Goal: Information Seeking & Learning: Learn about a topic

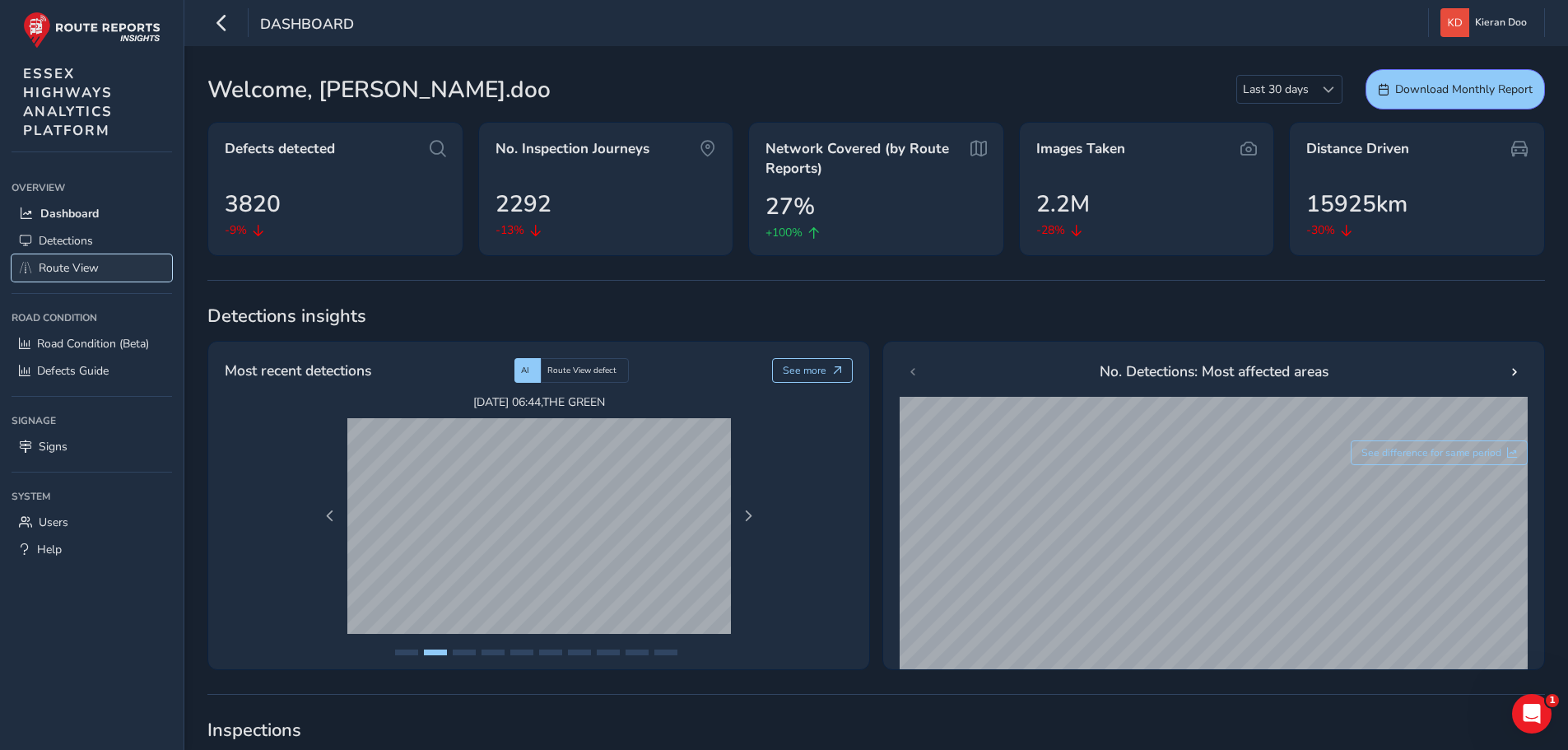
click at [73, 264] on span "Route View" at bounding box center [69, 268] width 60 height 16
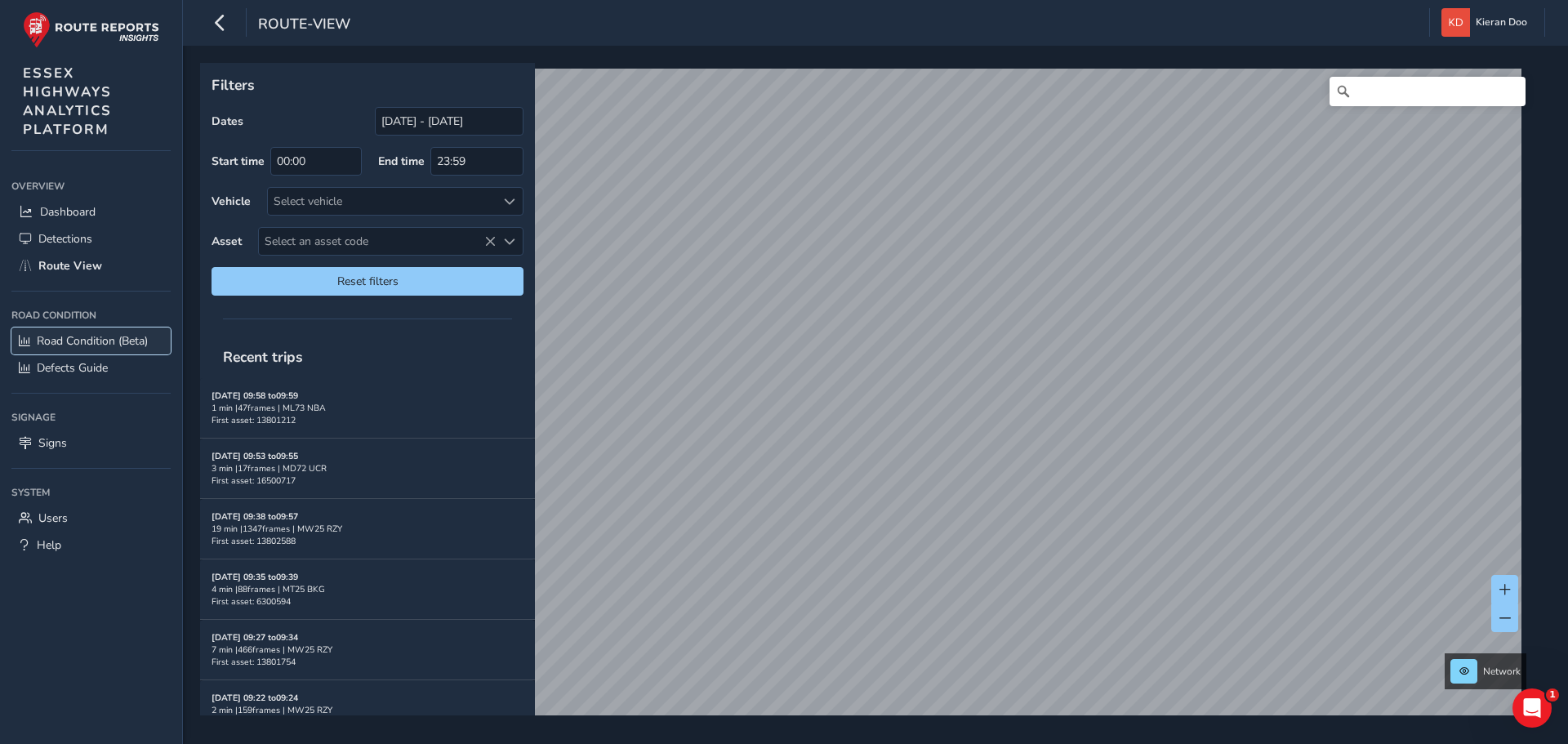
click at [83, 350] on link "Road Condition (Beta)" at bounding box center [91, 340] width 159 height 27
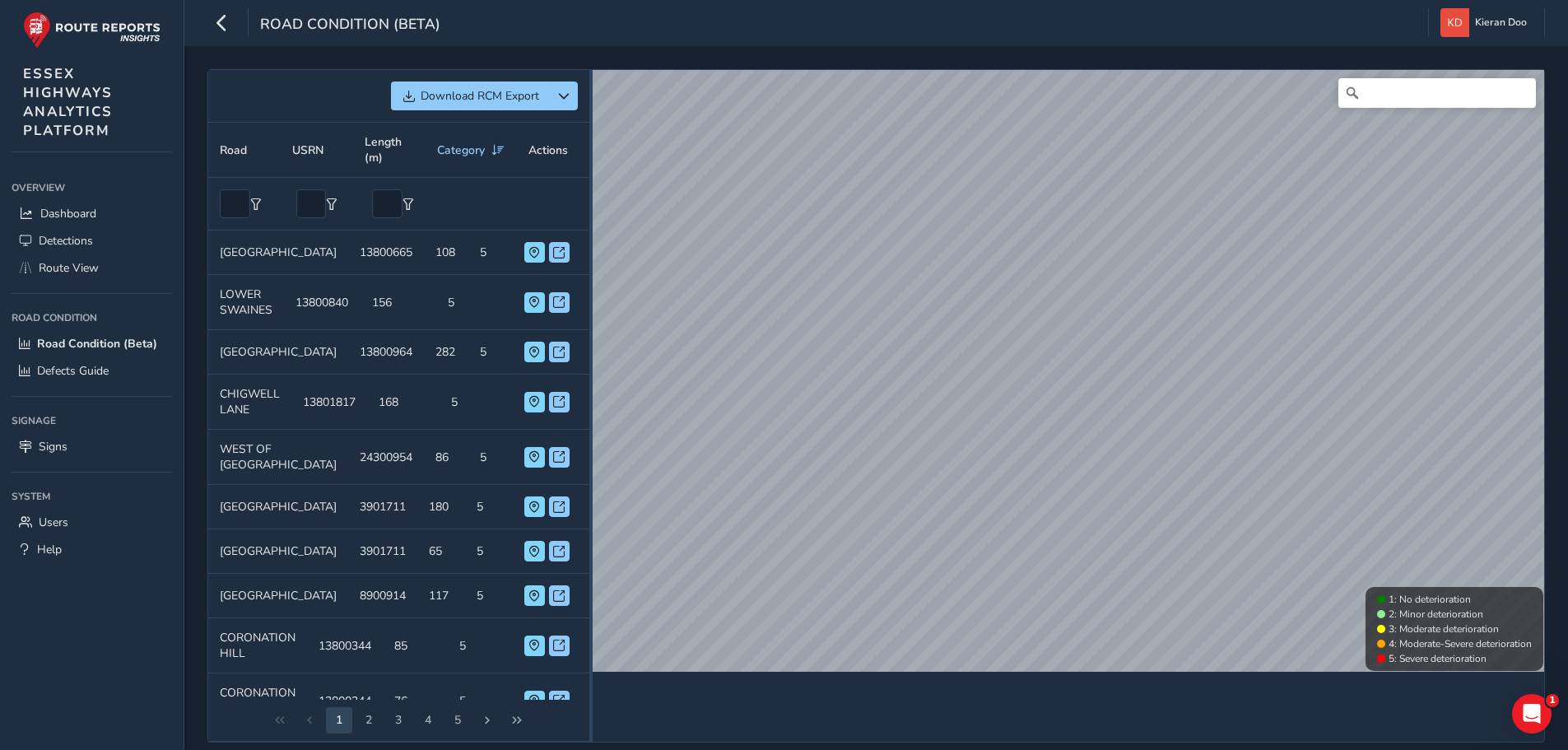
click at [595, 276] on div "Download RCM Export Road USRN Length (m) Category Actions Road HILL CREST ROAD …" at bounding box center [877, 406] width 1337 height 673
click at [218, 26] on icon "button" at bounding box center [221, 22] width 17 height 29
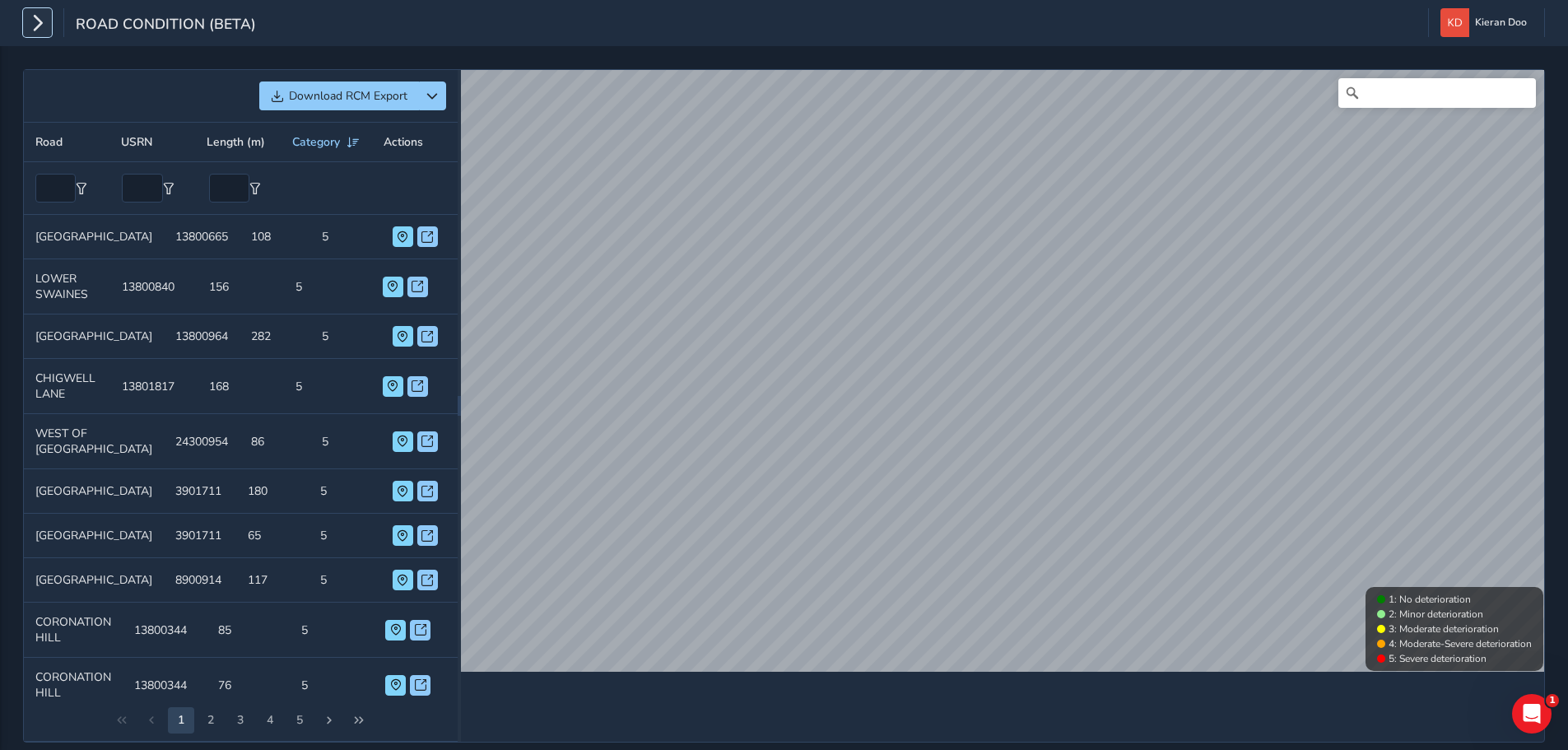
click at [38, 28] on icon "button" at bounding box center [37, 22] width 17 height 29
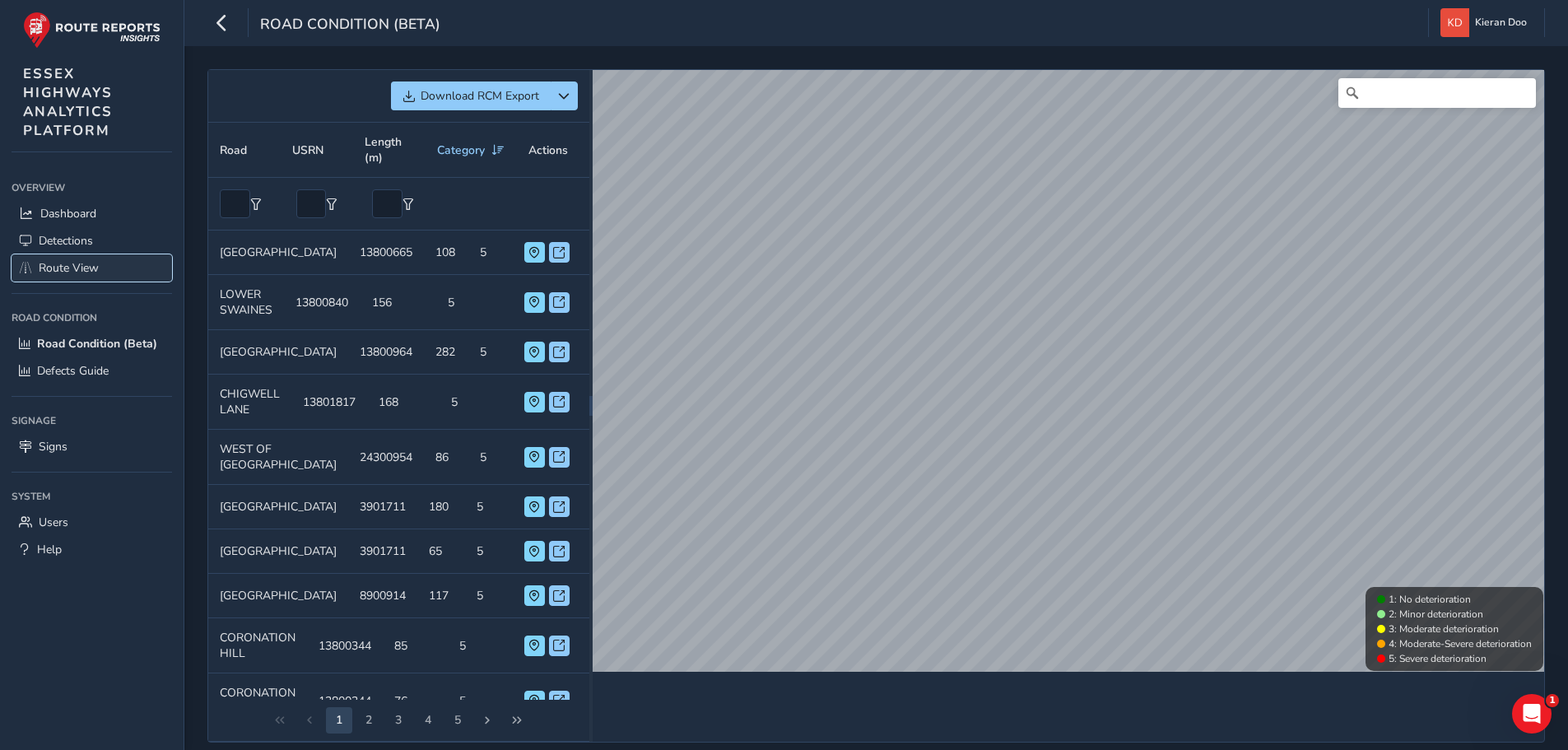
click at [68, 274] on span "Route View" at bounding box center [69, 268] width 60 height 16
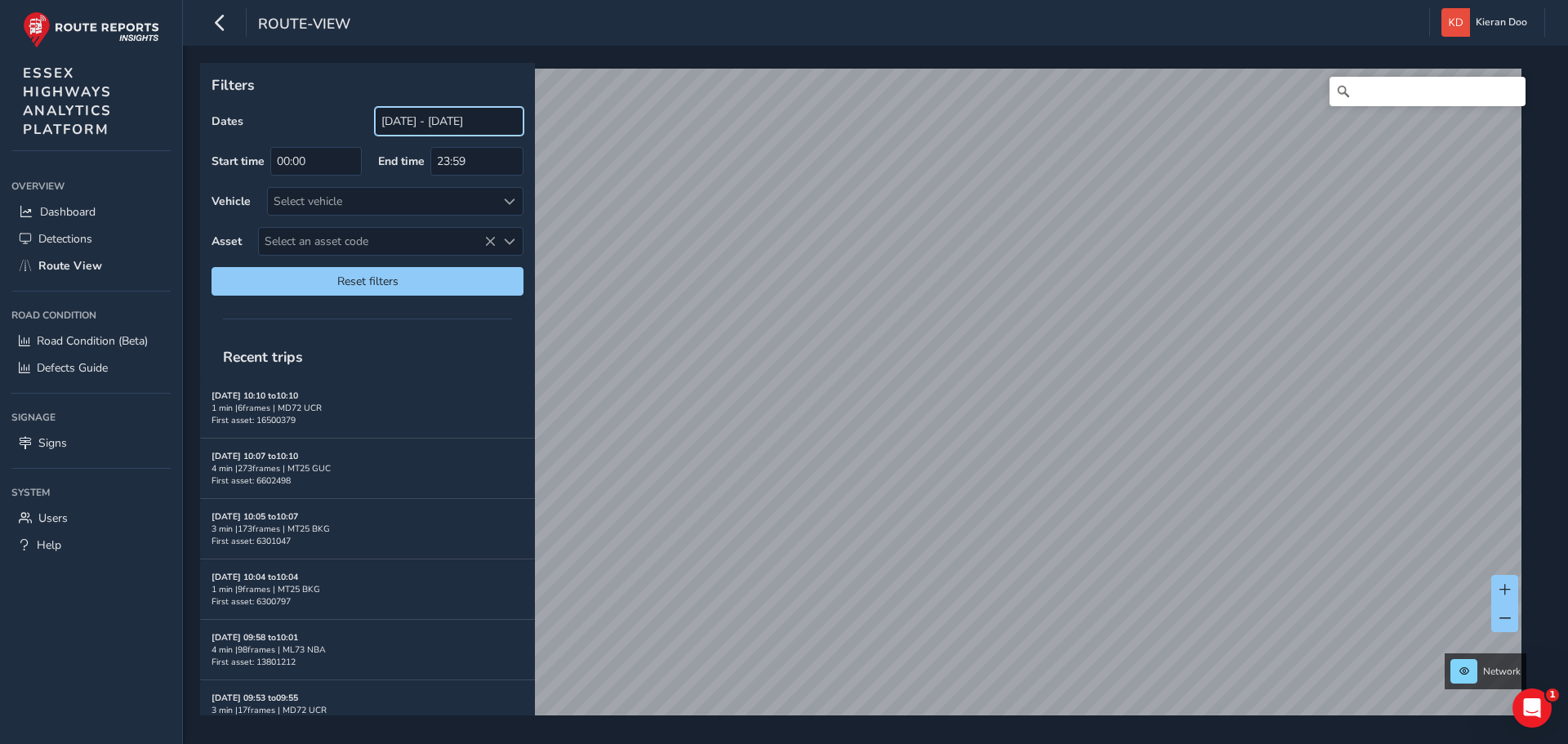
click at [412, 115] on input "[DATE] - [DATE]" at bounding box center [449, 120] width 149 height 29
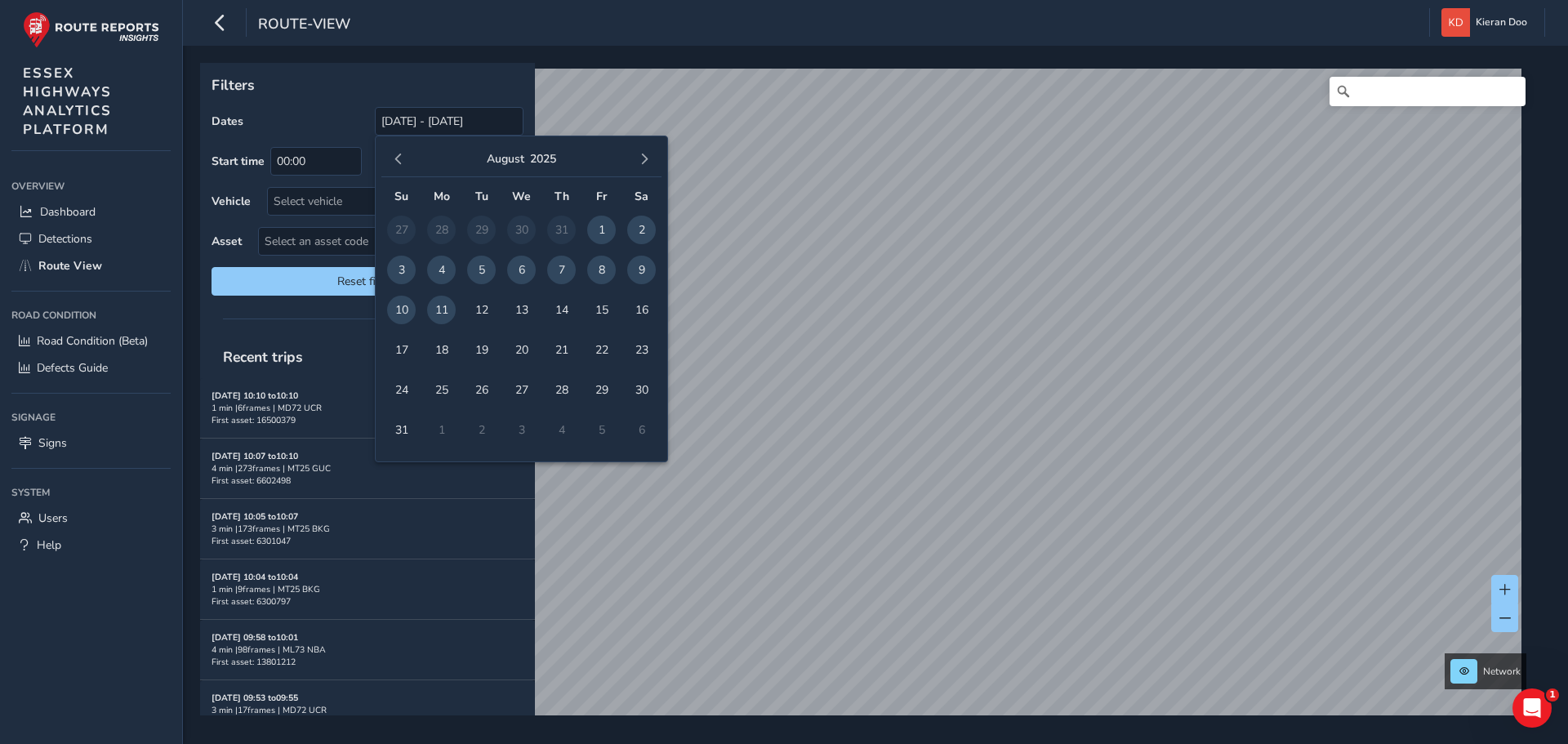
click at [398, 147] on div "August 2025" at bounding box center [521, 160] width 280 height 36
click at [396, 153] on button "button" at bounding box center [398, 159] width 23 height 23
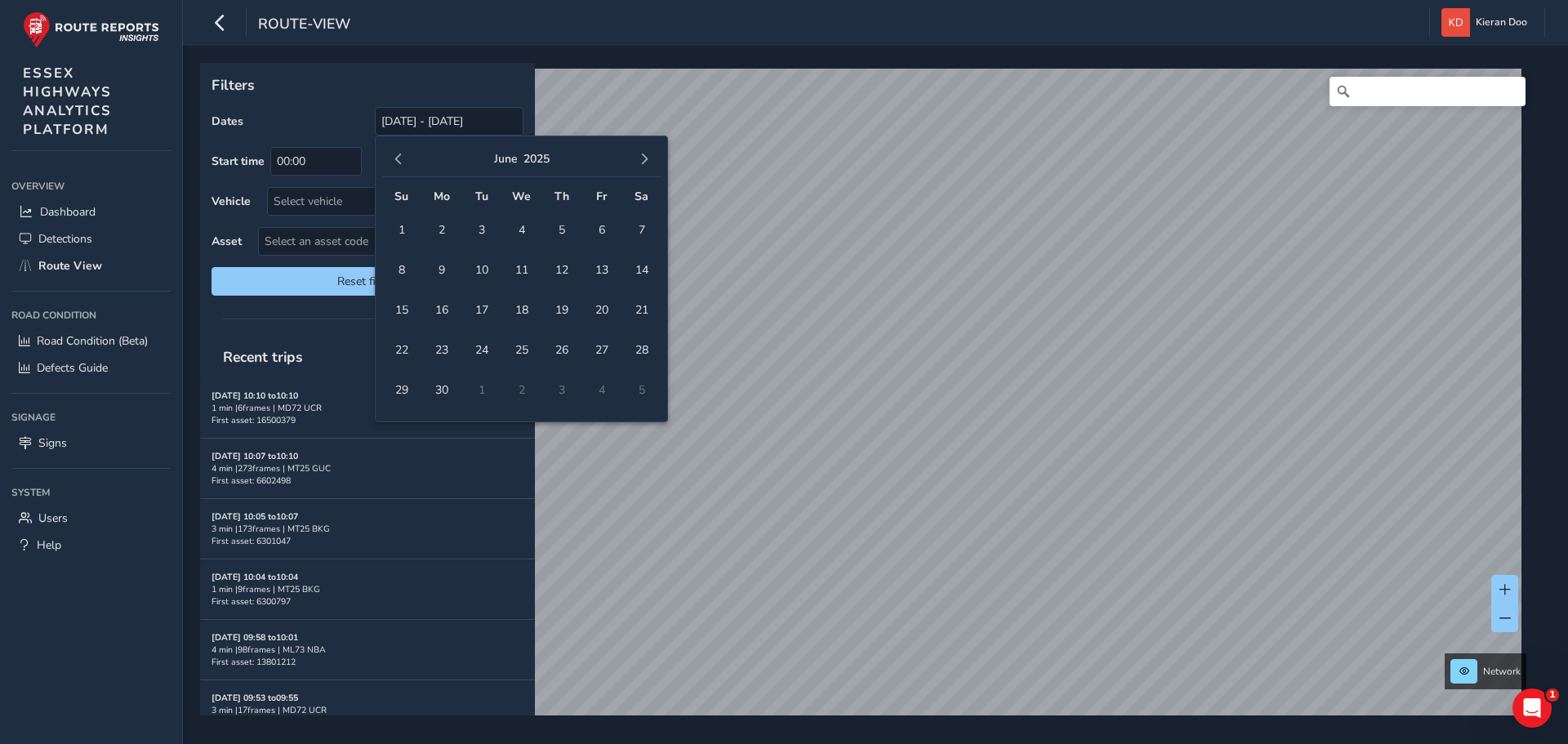
click at [396, 153] on button "button" at bounding box center [398, 159] width 23 height 23
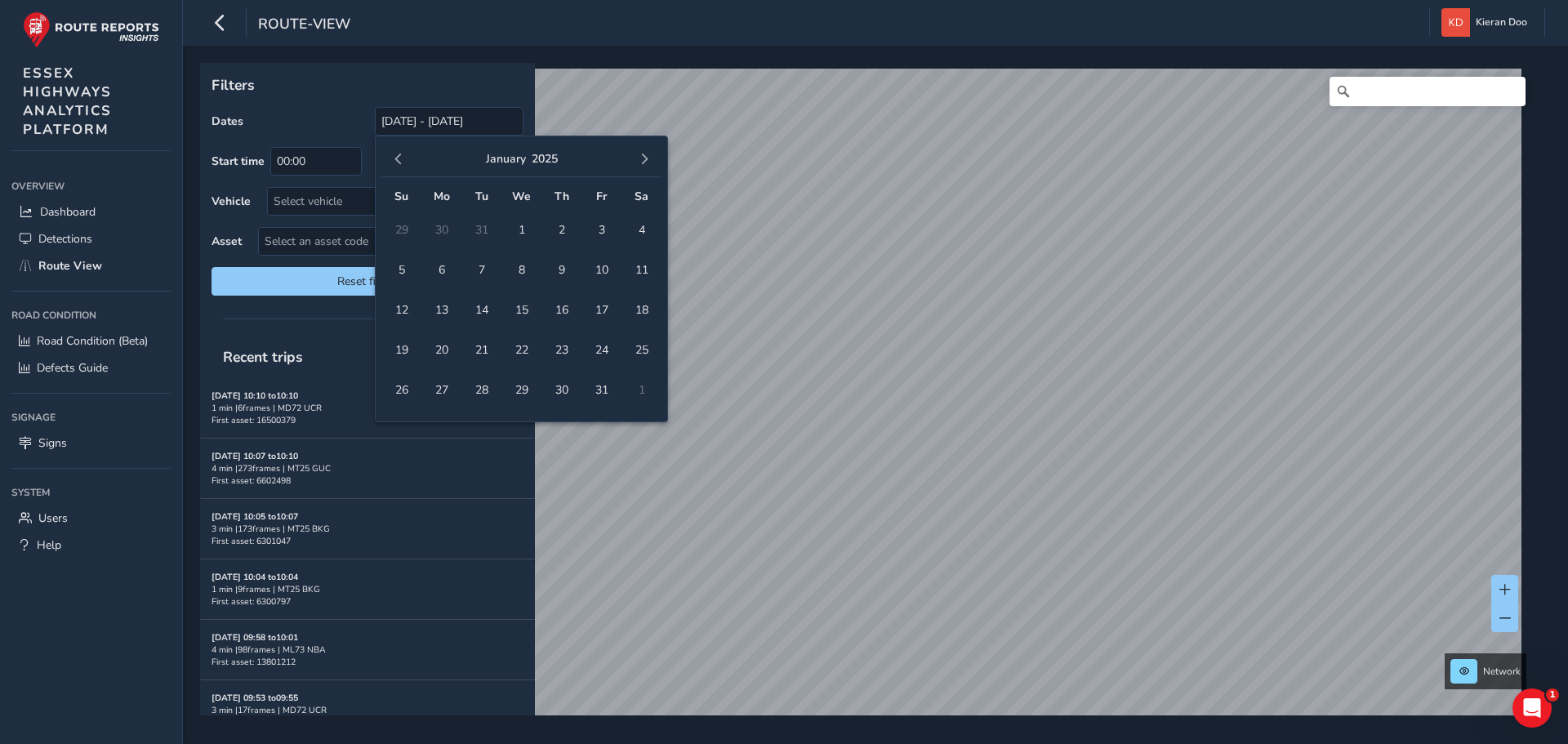
click at [396, 153] on button "button" at bounding box center [398, 159] width 23 height 23
click at [648, 162] on span "button" at bounding box center [644, 160] width 12 height 12
click at [518, 229] on span "1" at bounding box center [521, 229] width 29 height 29
click at [647, 161] on span "button" at bounding box center [644, 160] width 12 height 12
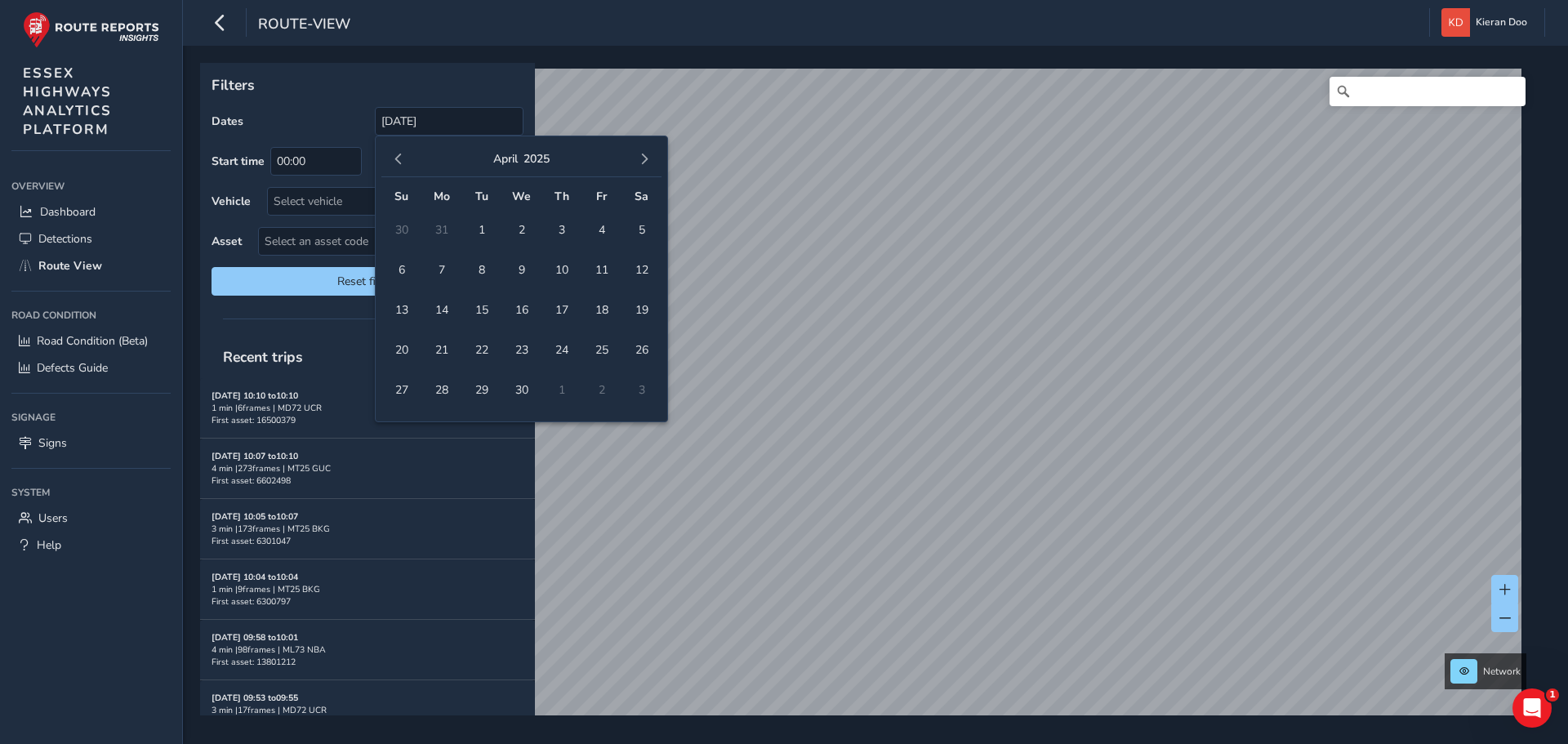
click at [647, 161] on span "button" at bounding box center [644, 160] width 12 height 12
click at [448, 315] on span "11" at bounding box center [441, 310] width 29 height 29
type input "01/01/2025 - 11/08/2025"
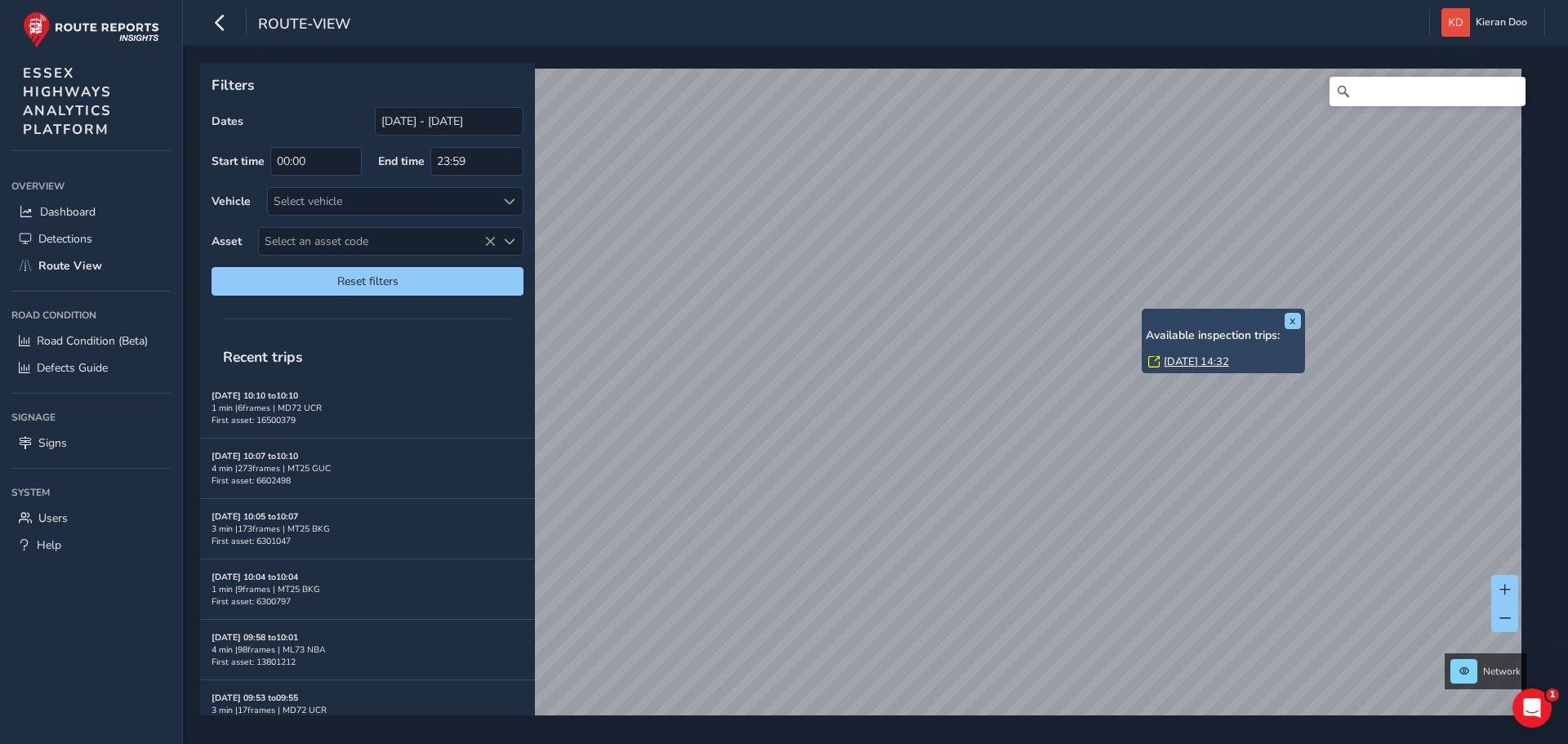
click at [1173, 362] on link "Mon, 10 Mar, 14:32" at bounding box center [1196, 361] width 65 height 15
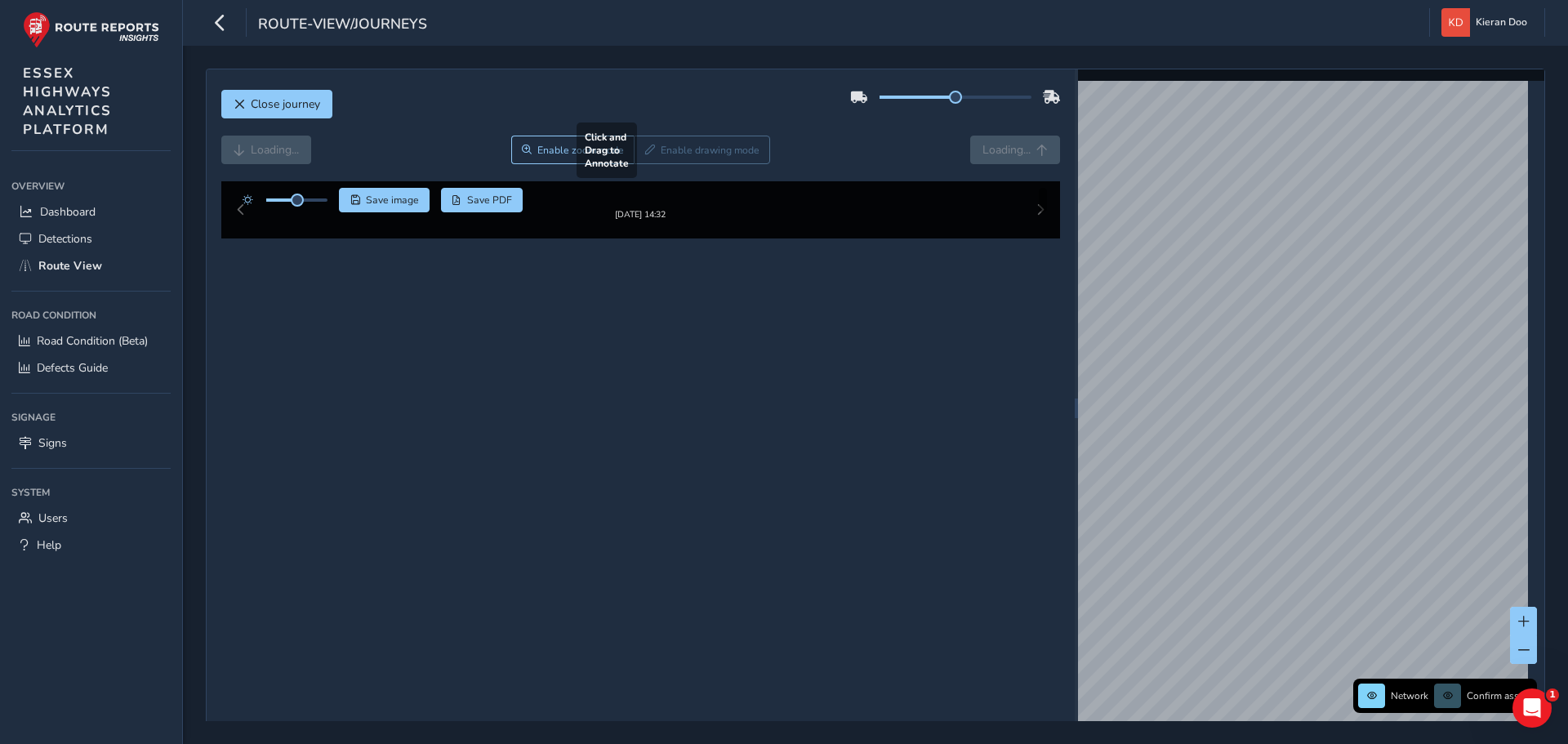
click at [646, 194] on div at bounding box center [639, 187] width 13 height 13
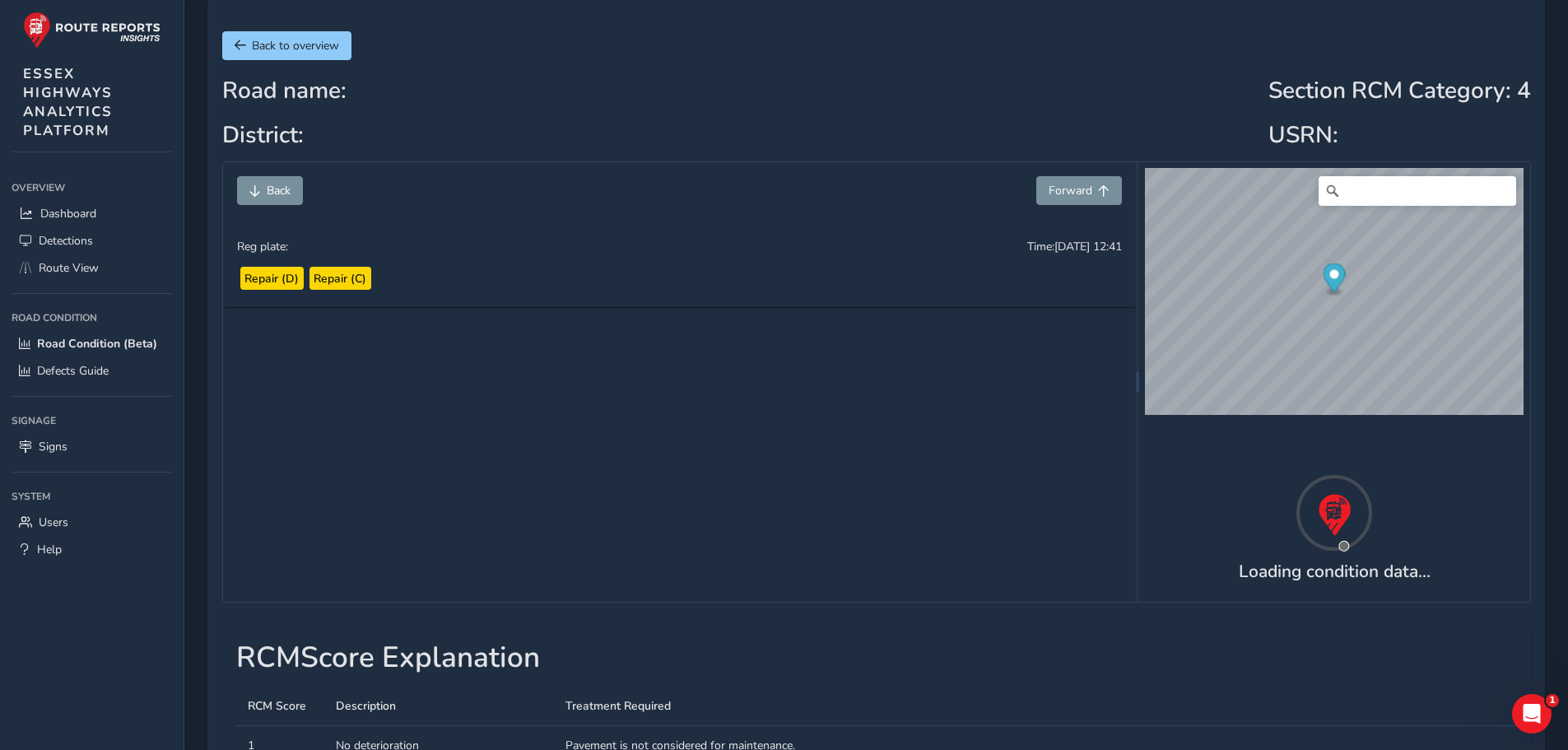
scroll to position [164, 0]
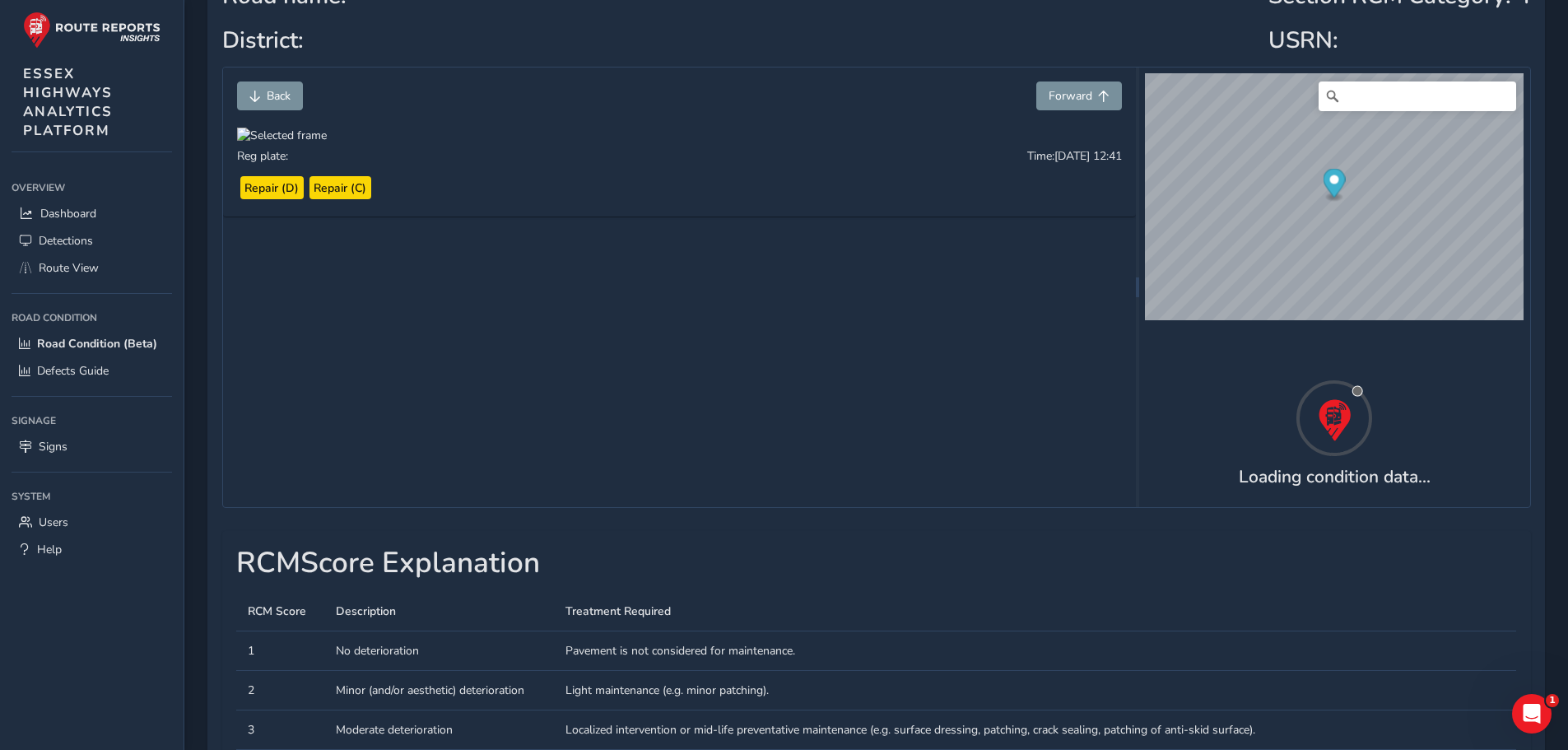
click at [326, 143] on div at bounding box center [282, 135] width 90 height 16
click at [734, 365] on img at bounding box center [636, 385] width 1581 height 889
click at [1075, 89] on span "Forward" at bounding box center [1071, 96] width 44 height 16
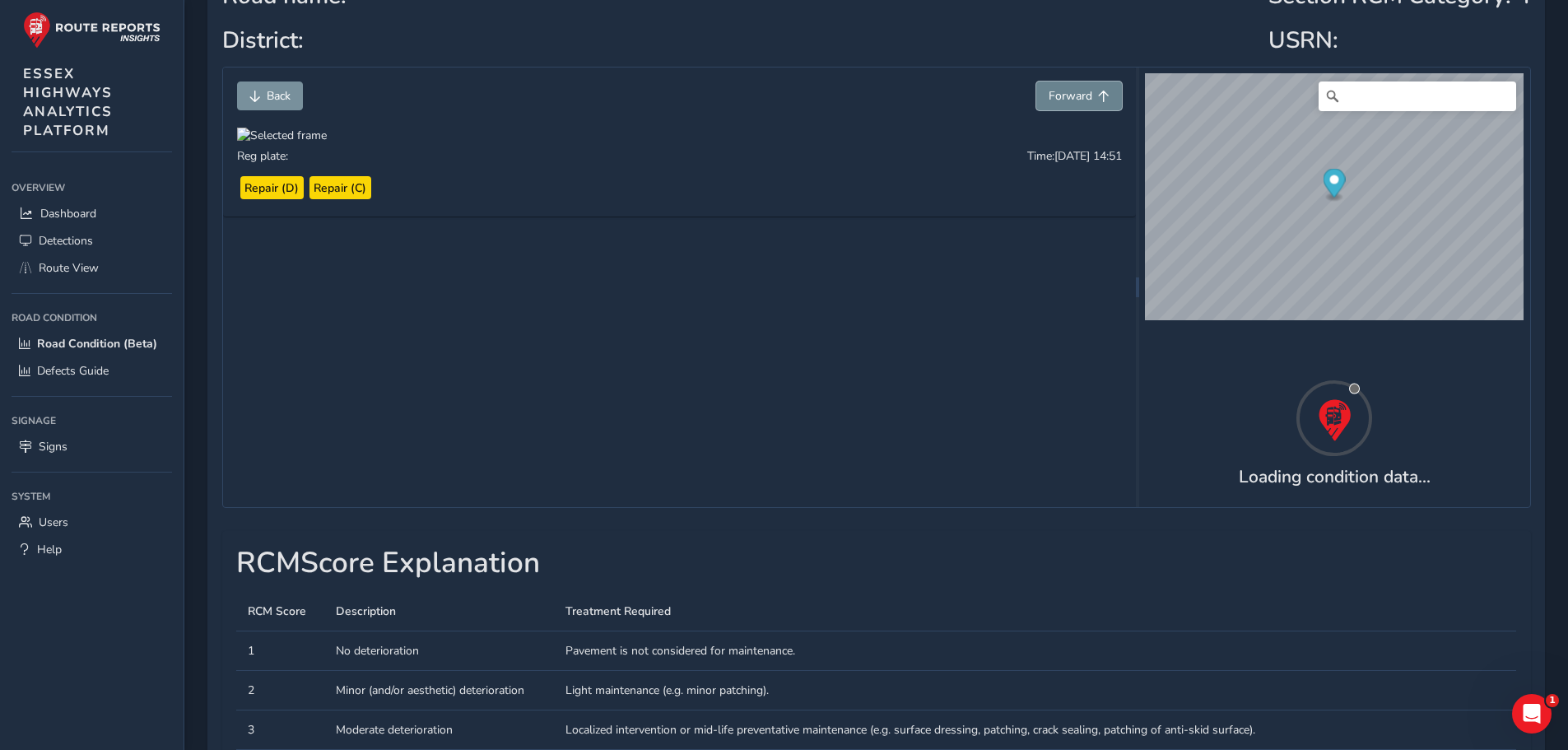
click at [1075, 89] on span "Forward" at bounding box center [1071, 96] width 44 height 16
click at [1014, 88] on div "Back Forward" at bounding box center [679, 95] width 884 height 29
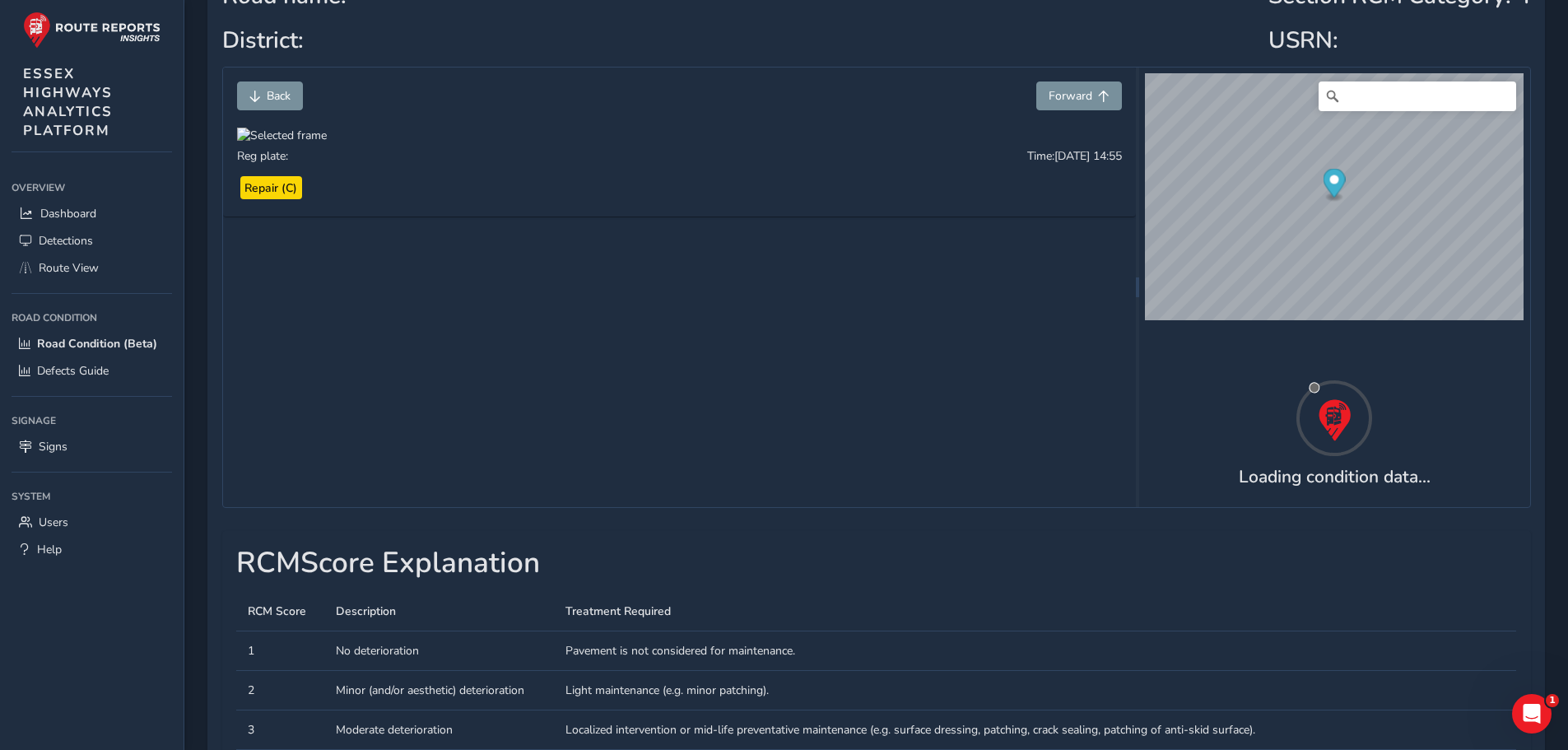
click at [1010, 88] on div "Back Forward" at bounding box center [679, 95] width 884 height 29
click at [326, 143] on div at bounding box center [282, 135] width 90 height 16
click at [813, 341] on img at bounding box center [574, 404] width 1581 height 889
click at [1089, 101] on span "Forward" at bounding box center [1071, 96] width 44 height 16
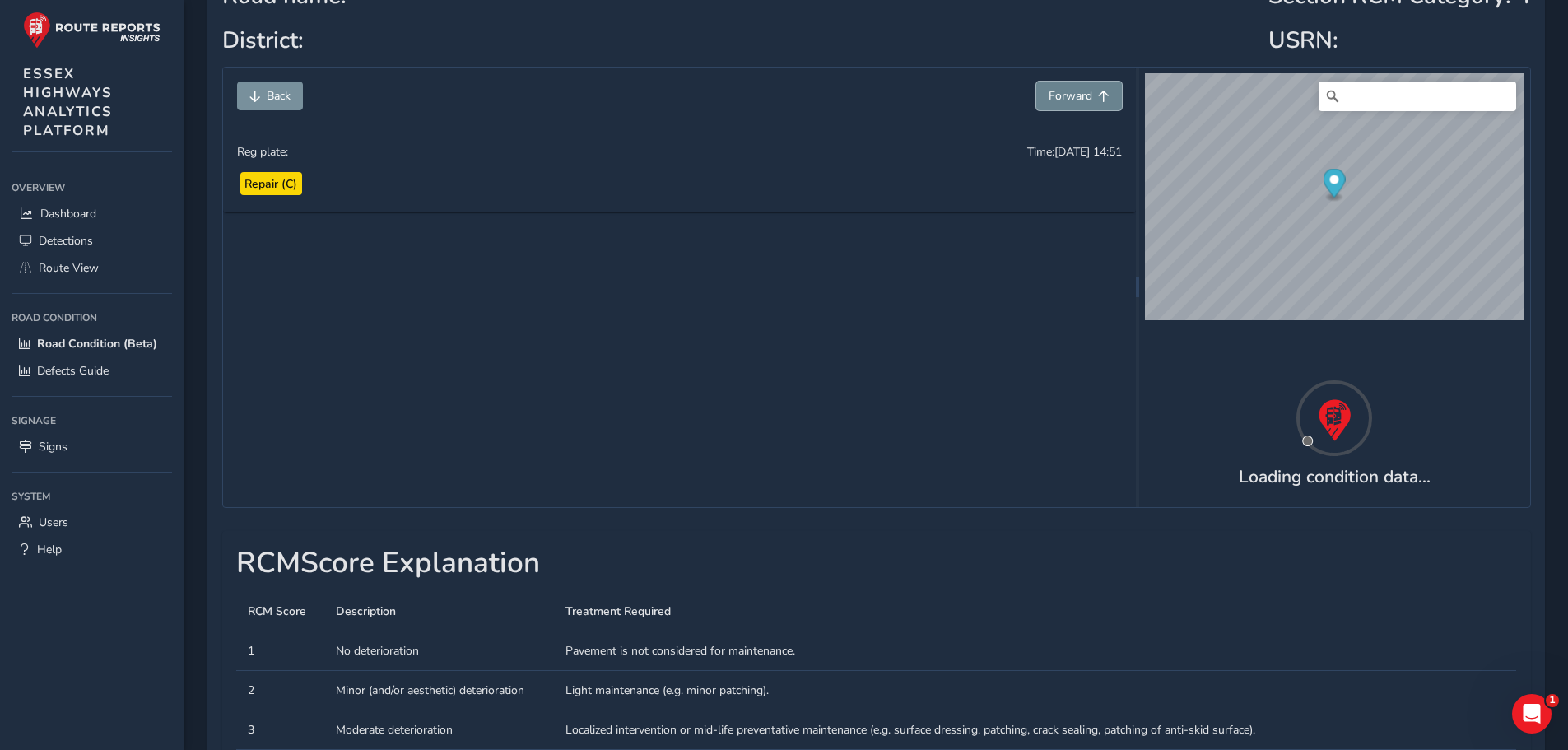
click at [1089, 101] on span "Forward" at bounding box center [1071, 96] width 44 height 16
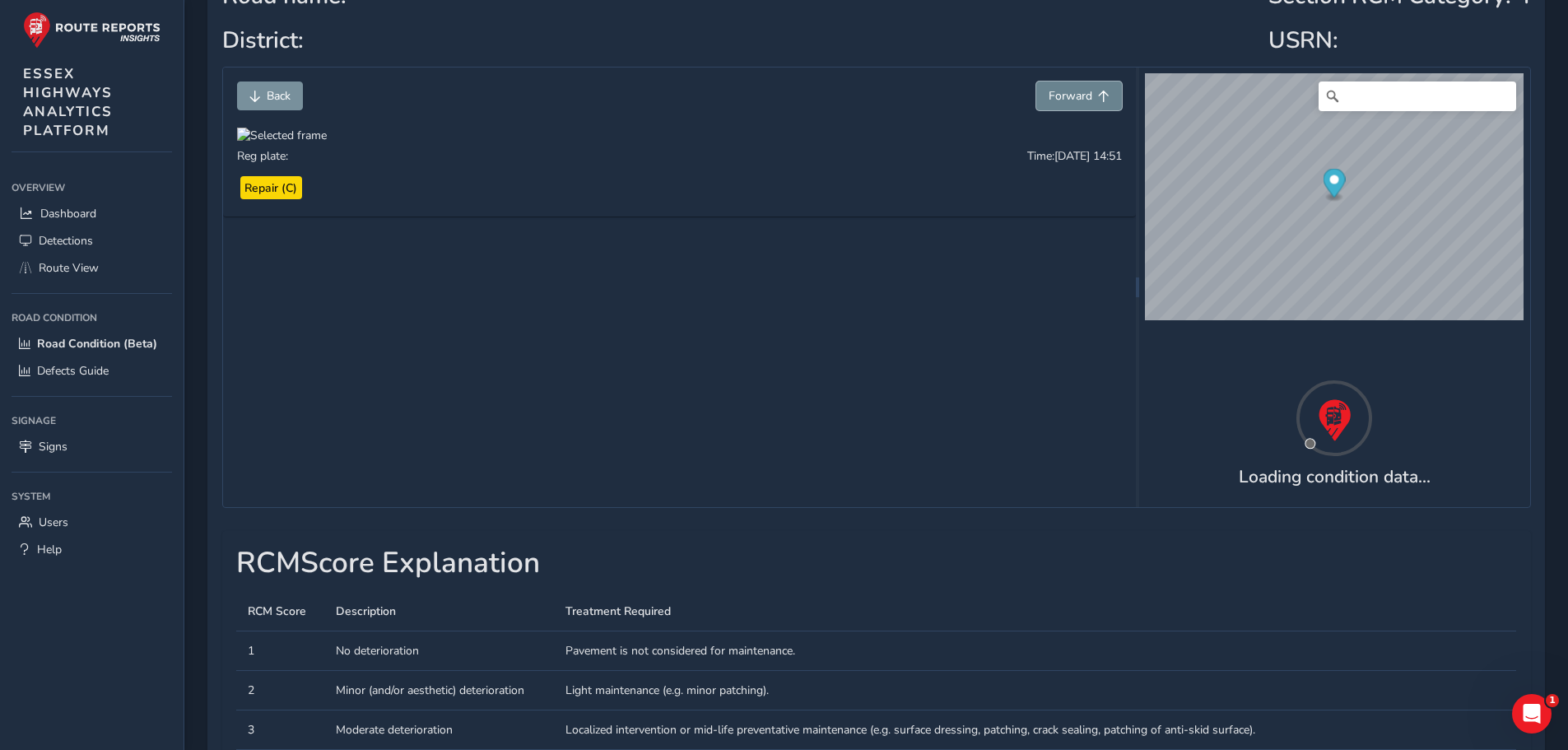
click at [1089, 101] on span "Forward" at bounding box center [1071, 96] width 44 height 16
click at [326, 143] on div at bounding box center [282, 135] width 90 height 16
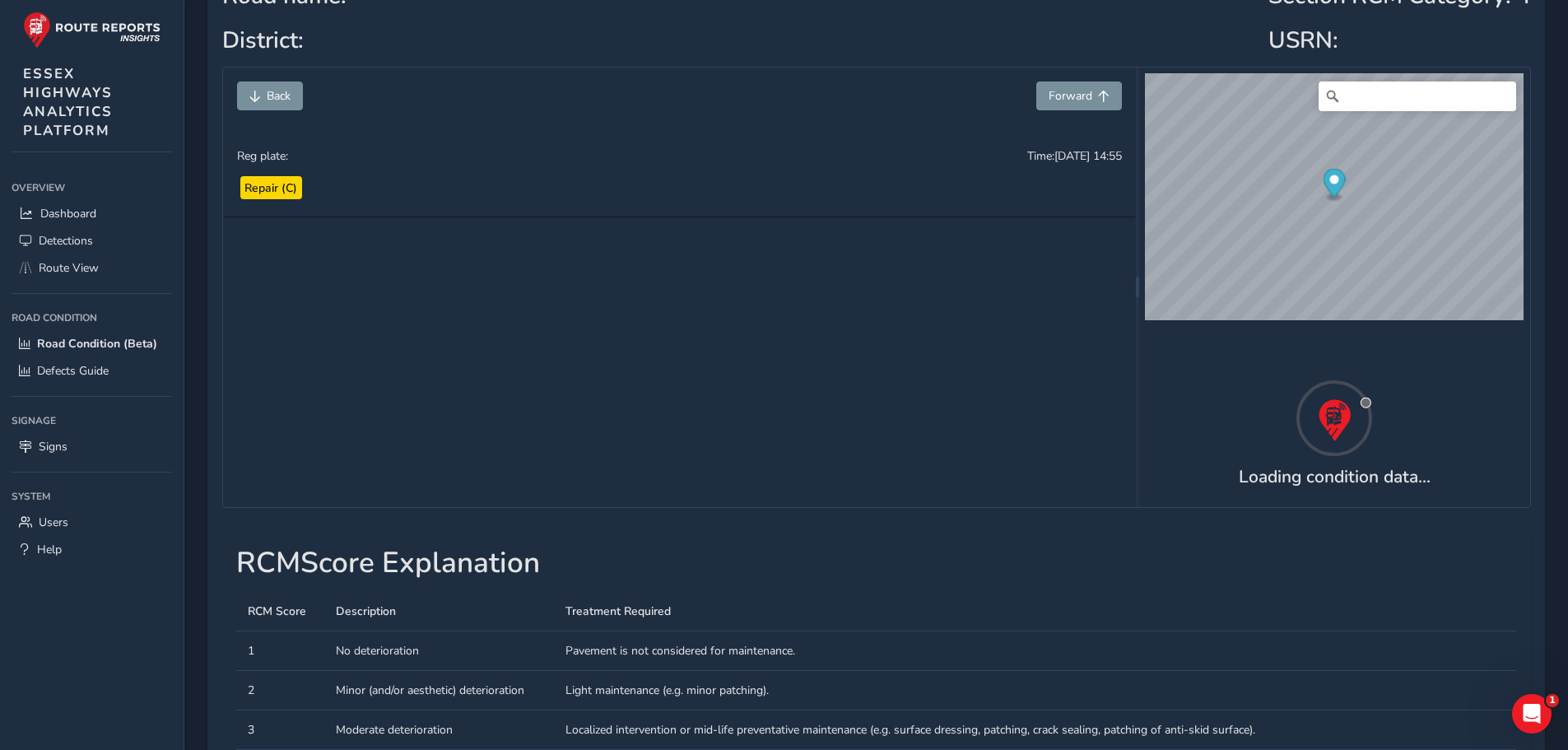
click at [538, 432] on img at bounding box center [790, 333] width 1581 height 889
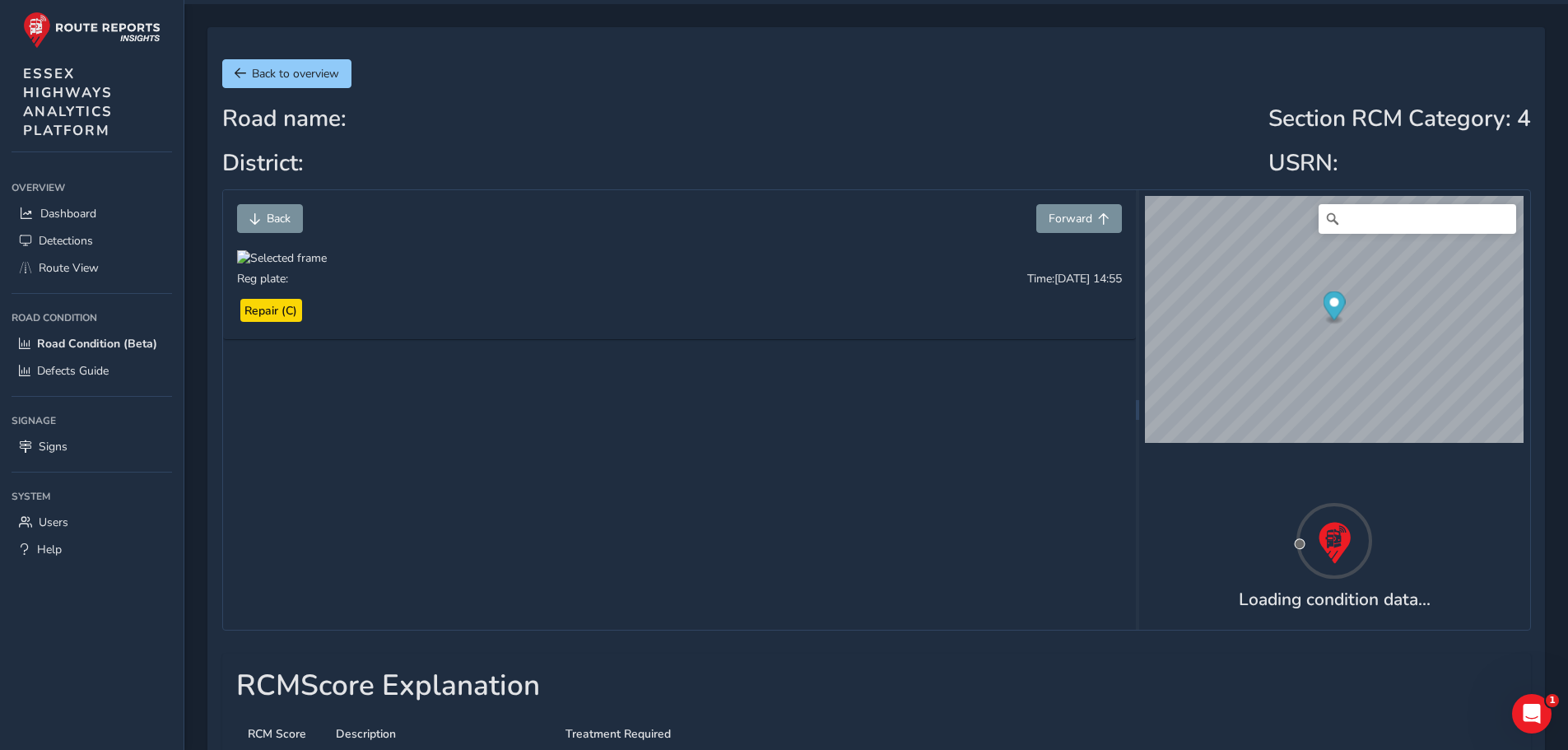
scroll to position [83, 0]
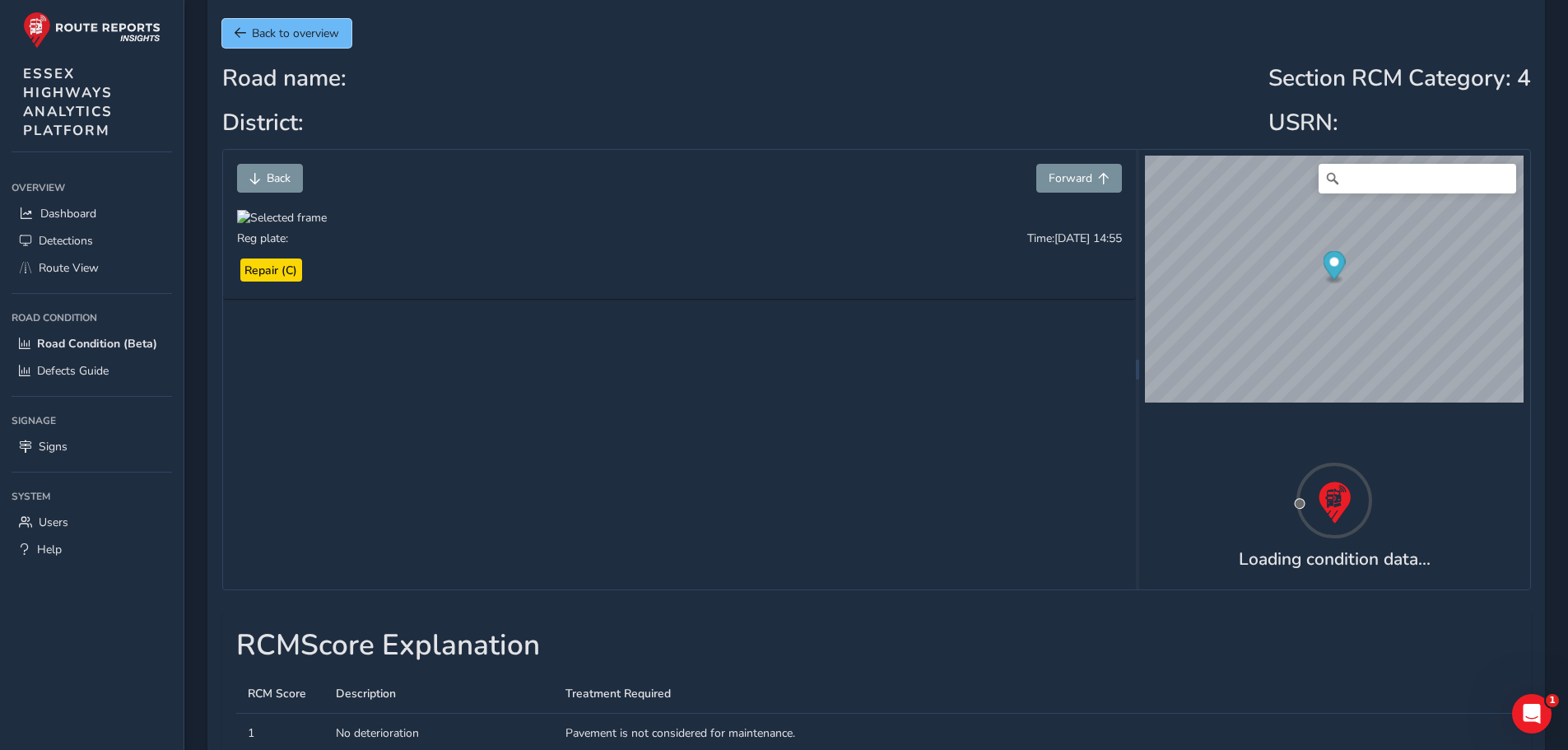
click at [238, 34] on span "Back to overview" at bounding box center [241, 33] width 12 height 12
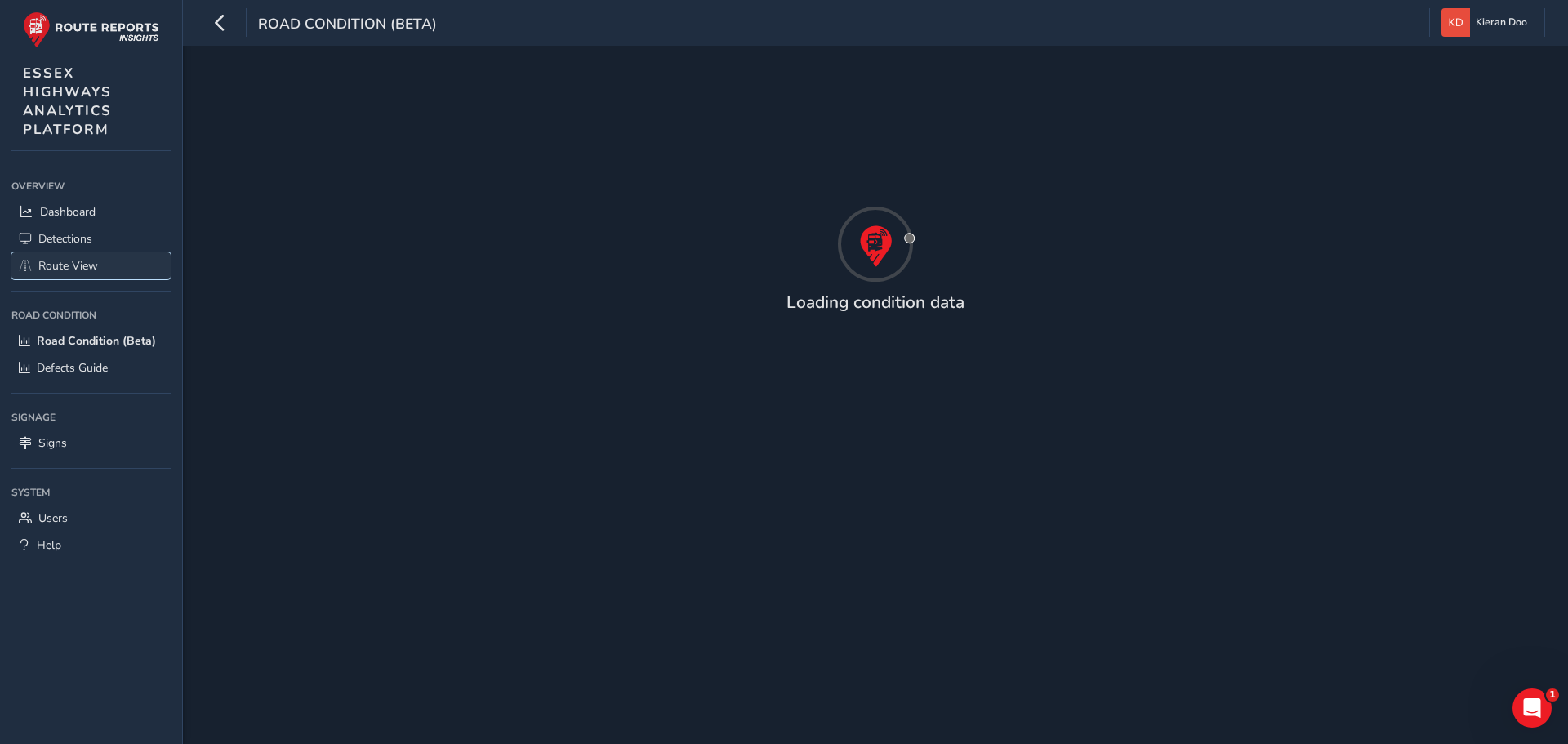
click at [66, 272] on span "Route View" at bounding box center [68, 265] width 59 height 16
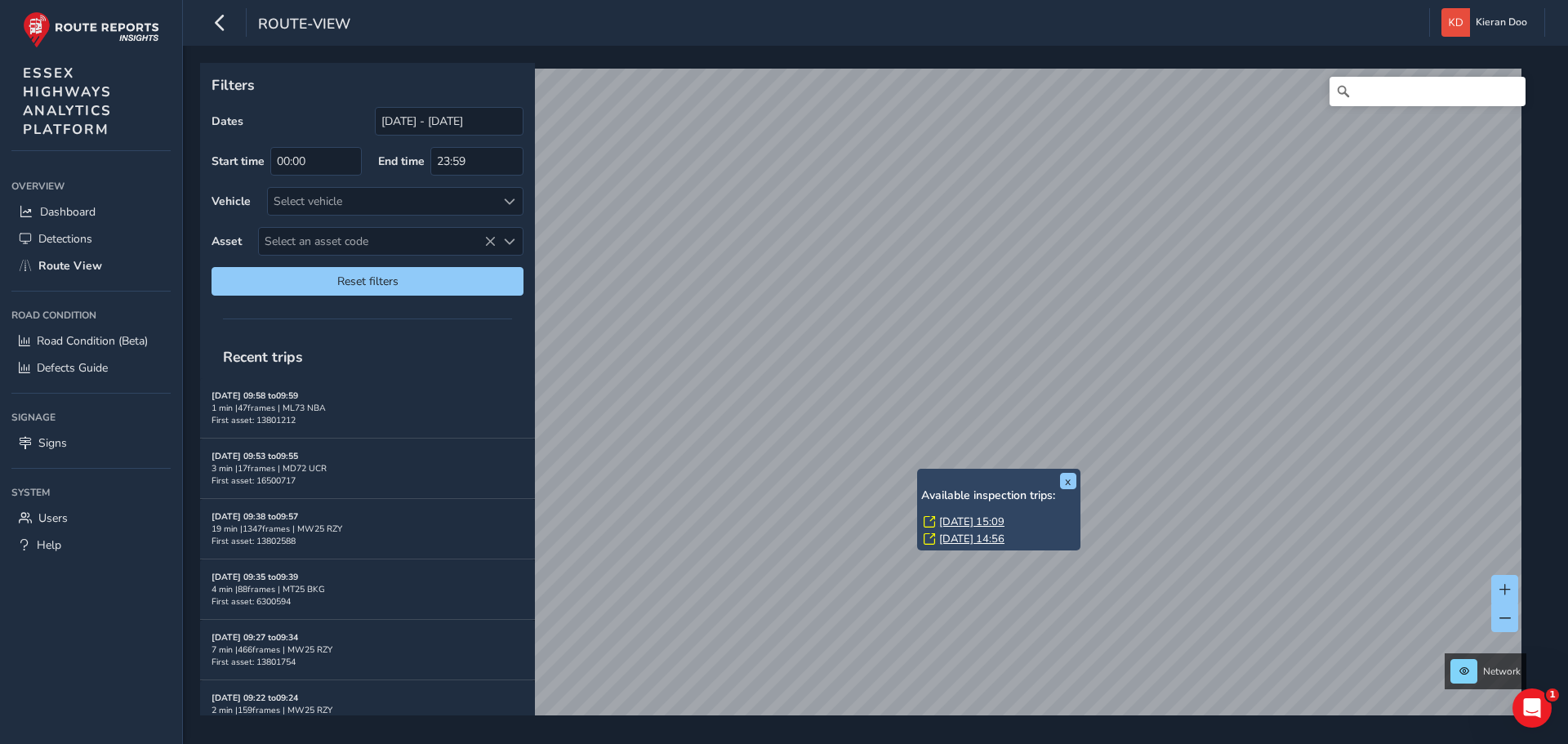
click at [962, 519] on link "[DATE] 15:09" at bounding box center [971, 521] width 65 height 15
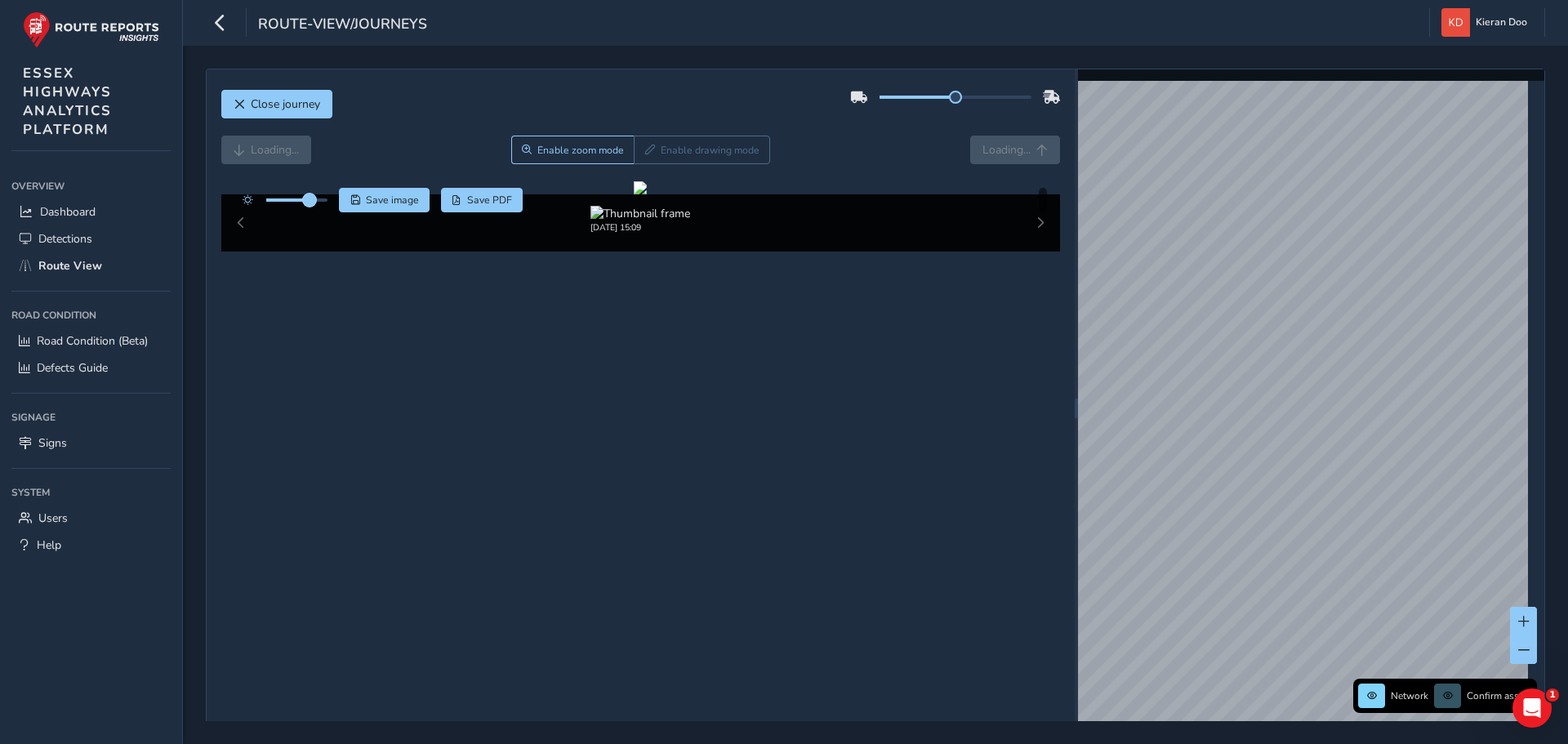
drag, startPoint x: 298, startPoint y: 197, endPoint x: 310, endPoint y: 202, distance: 13.0
click at [310, 202] on span at bounding box center [309, 199] width 13 height 13
click at [646, 194] on div at bounding box center [639, 187] width 13 height 13
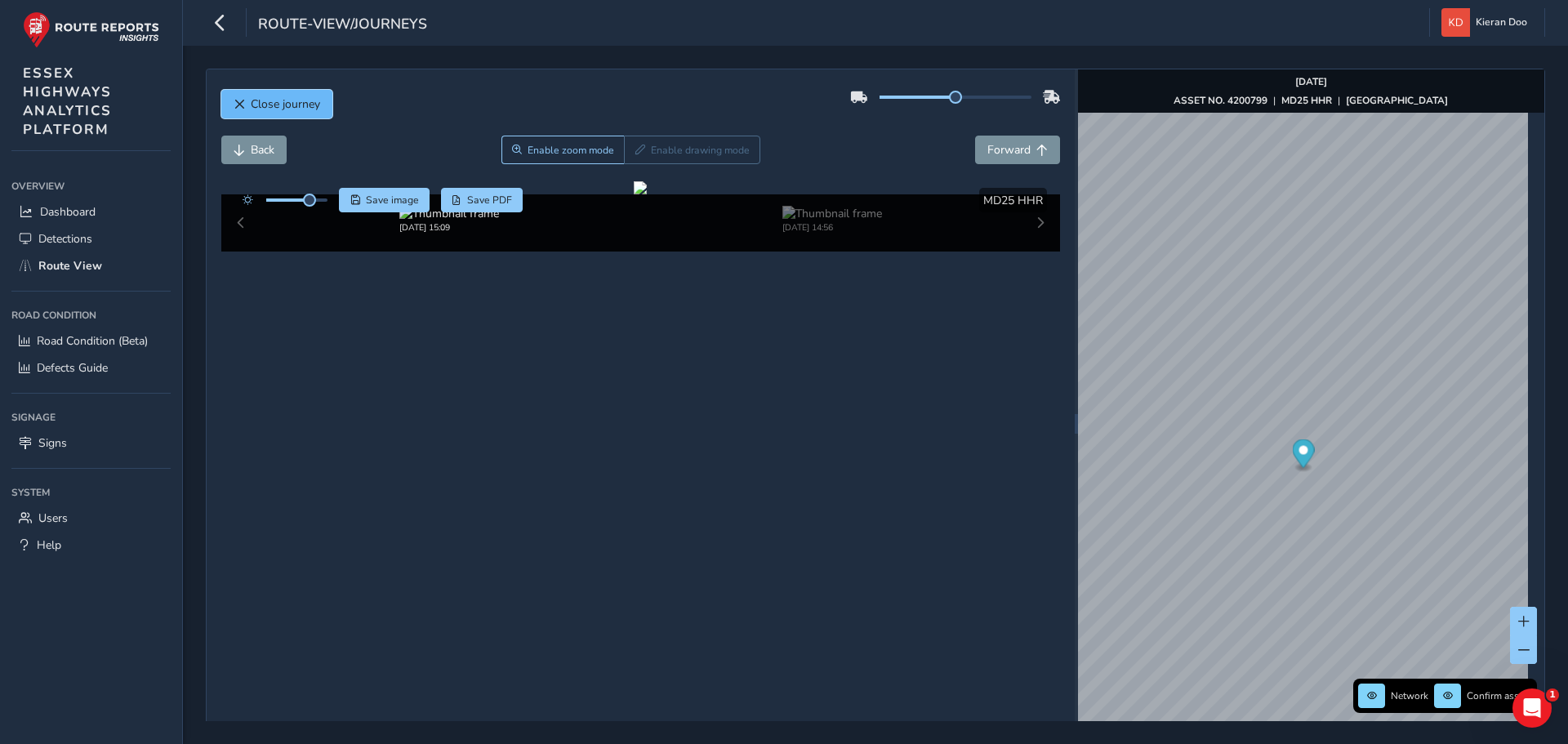
click at [240, 99] on span "Close journey" at bounding box center [240, 105] width 12 height 12
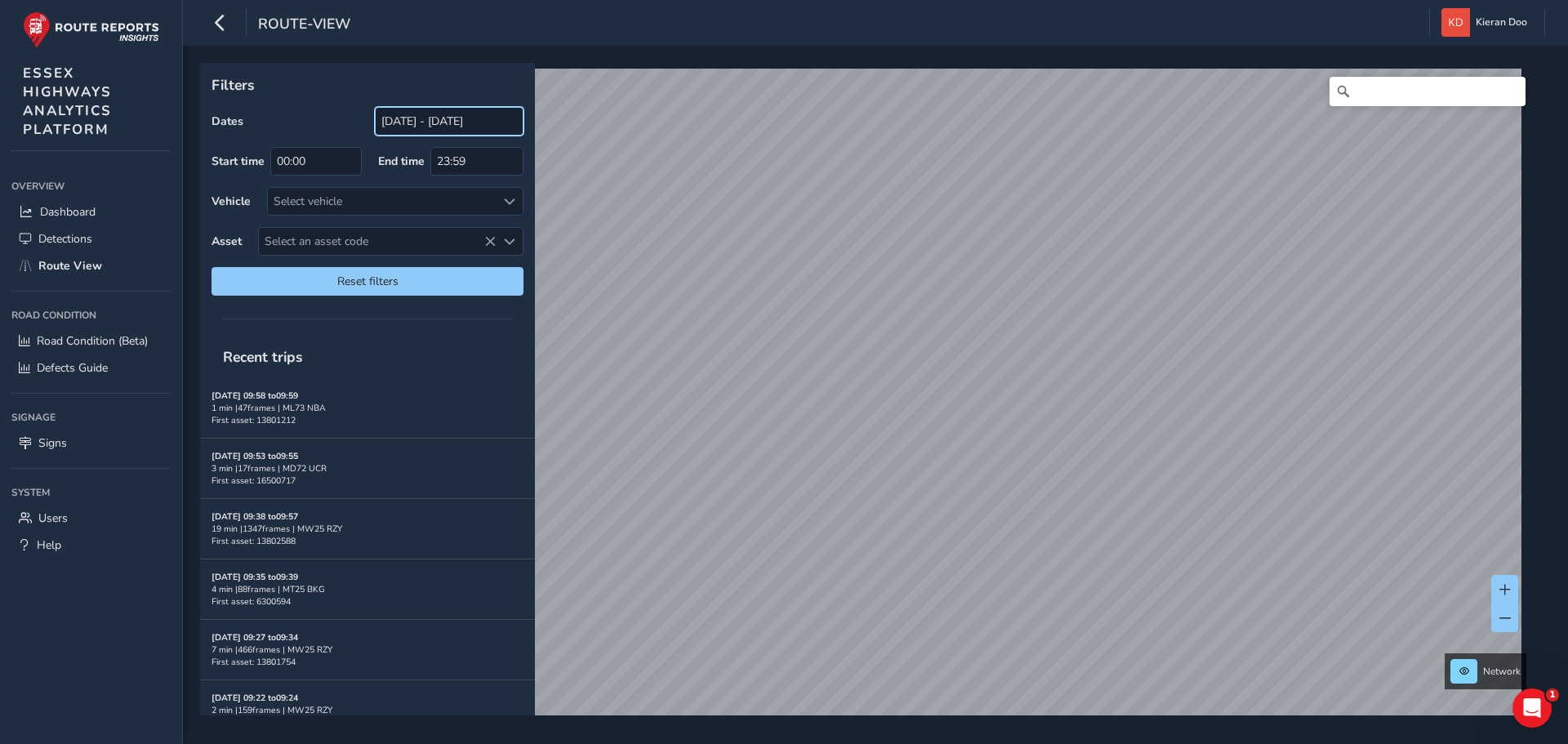
click at [409, 114] on input "[DATE] - [DATE]" at bounding box center [449, 120] width 149 height 29
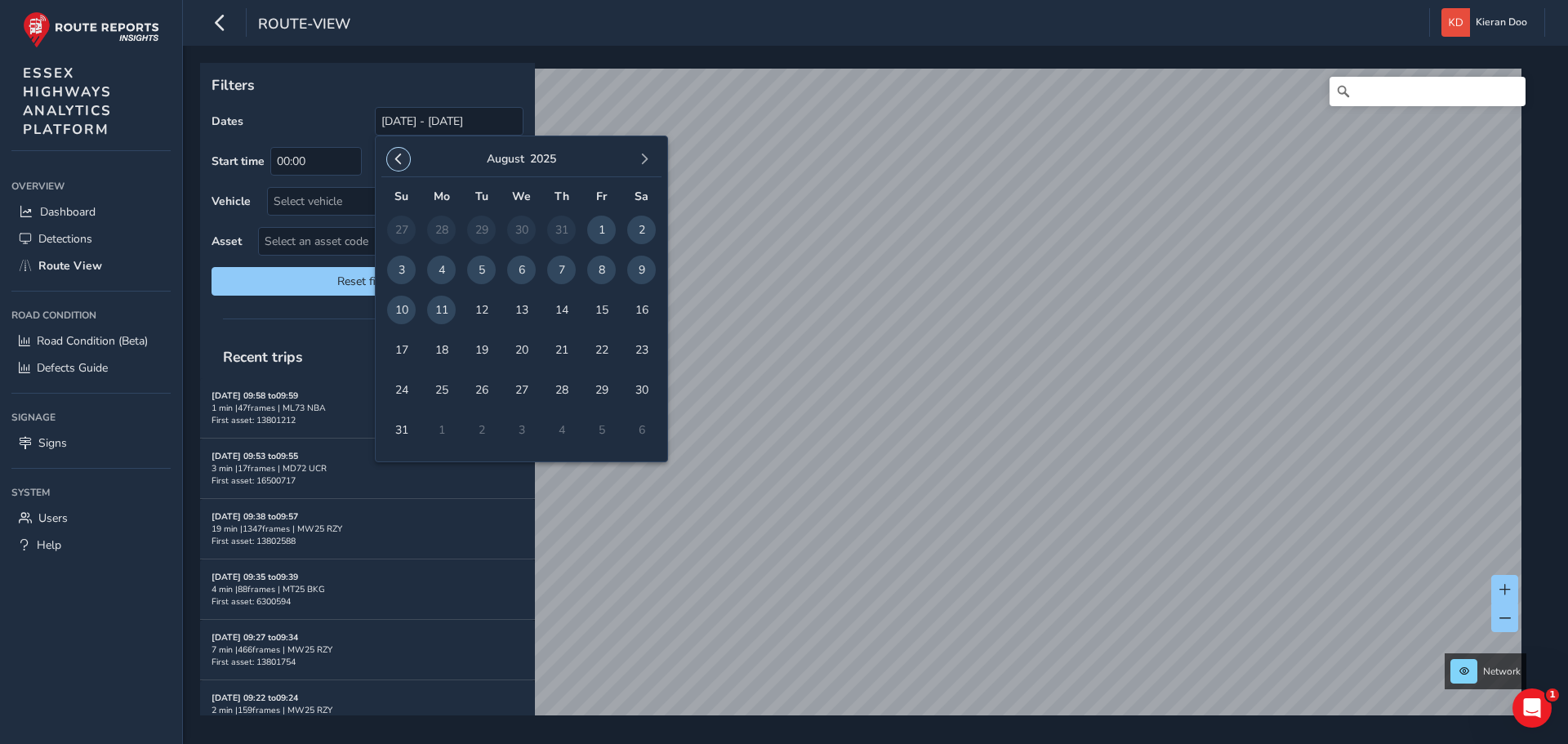
click at [402, 163] on span "button" at bounding box center [399, 160] width 12 height 12
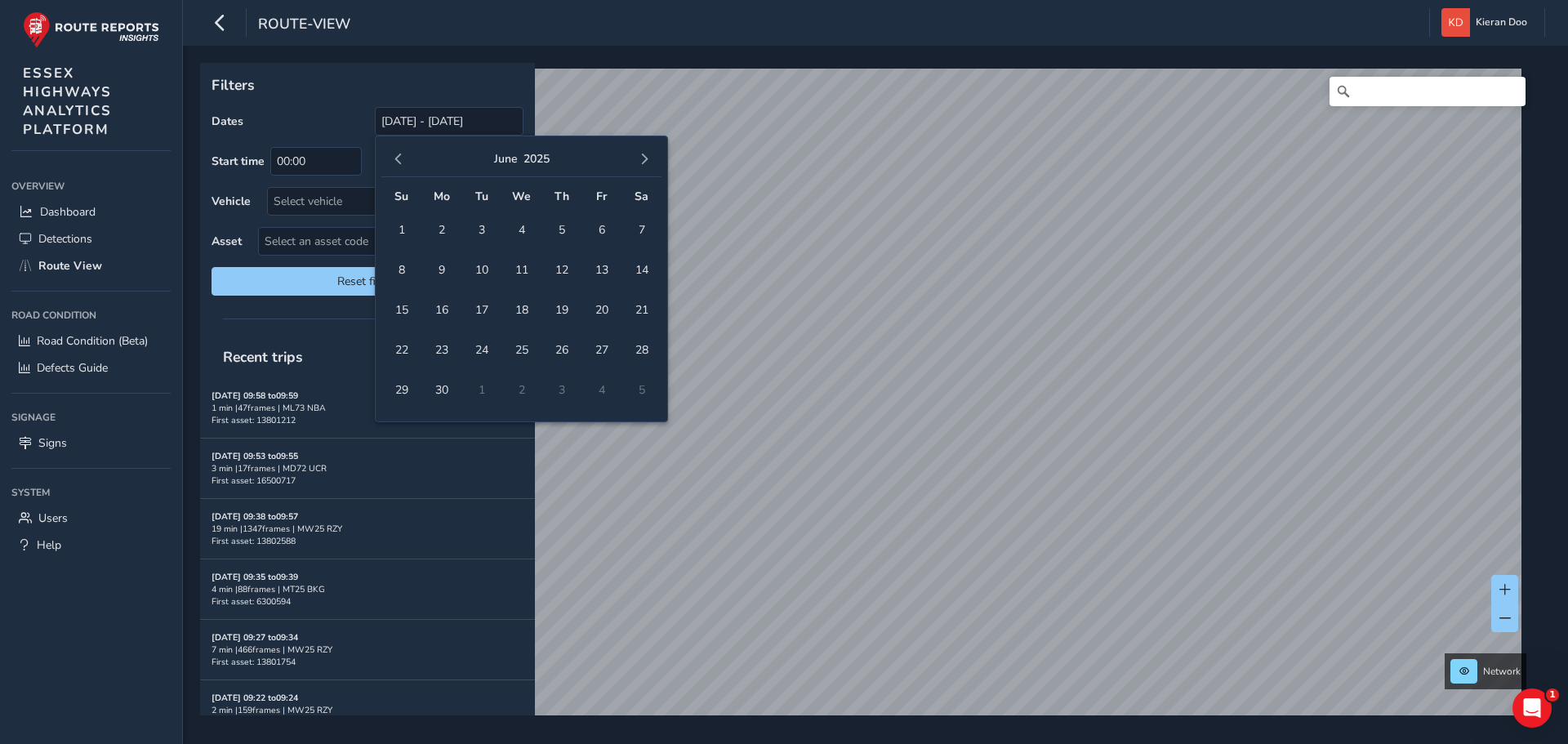
click at [402, 163] on span "button" at bounding box center [399, 160] width 12 height 12
click at [525, 229] on span "1" at bounding box center [521, 229] width 29 height 29
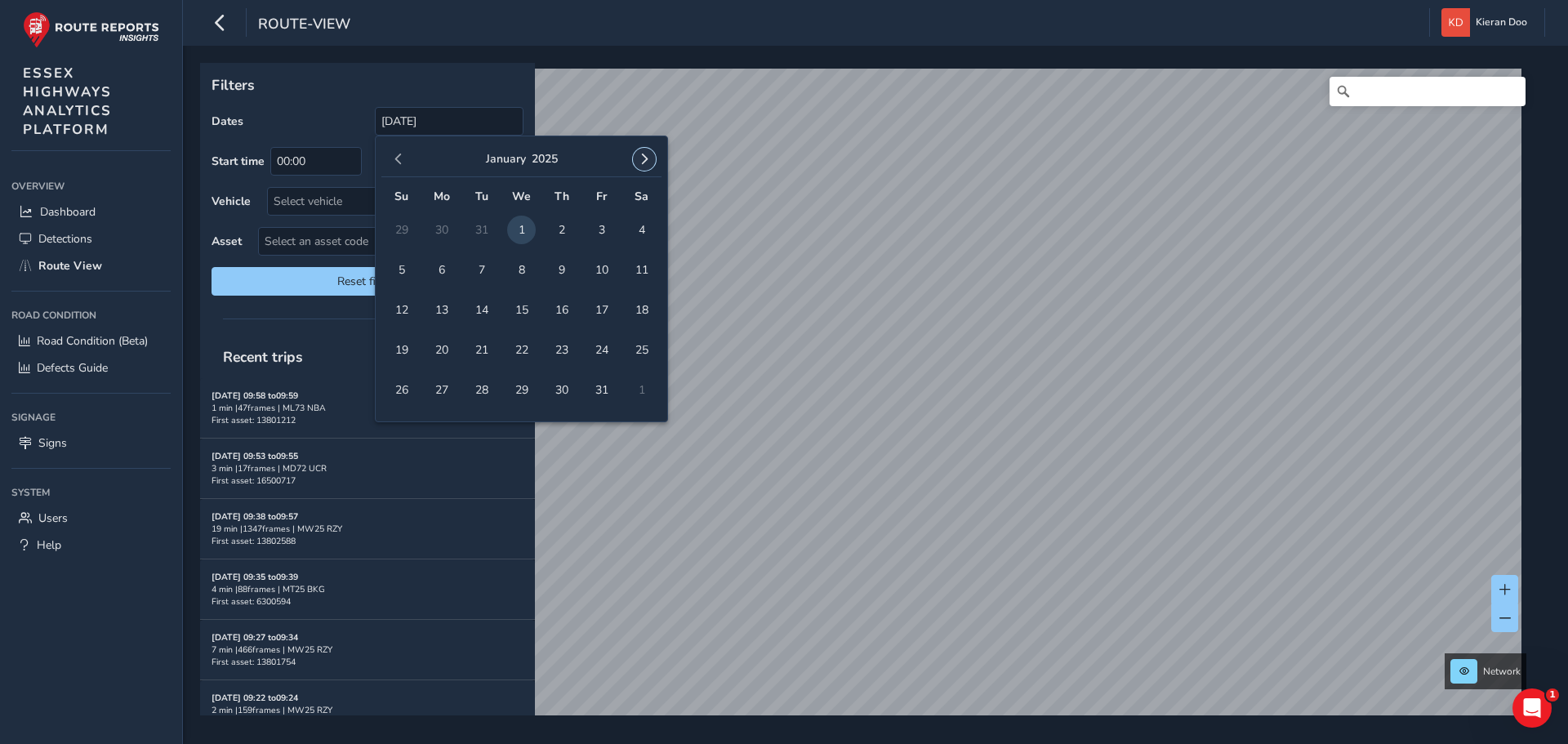
click at [647, 159] on span "button" at bounding box center [644, 160] width 12 height 12
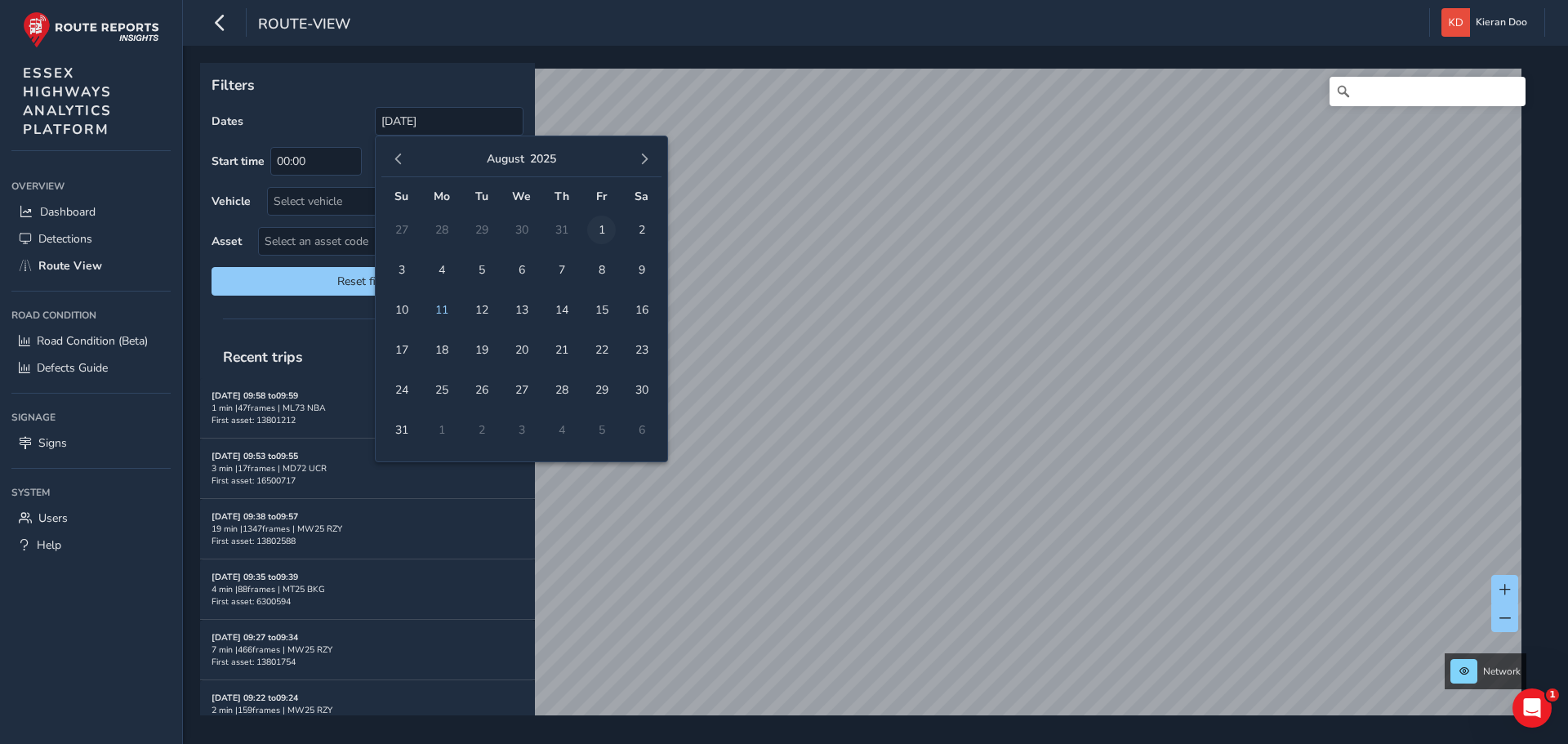
click at [590, 237] on span "1" at bounding box center [601, 229] width 29 height 29
type input "[DATE] - [DATE]"
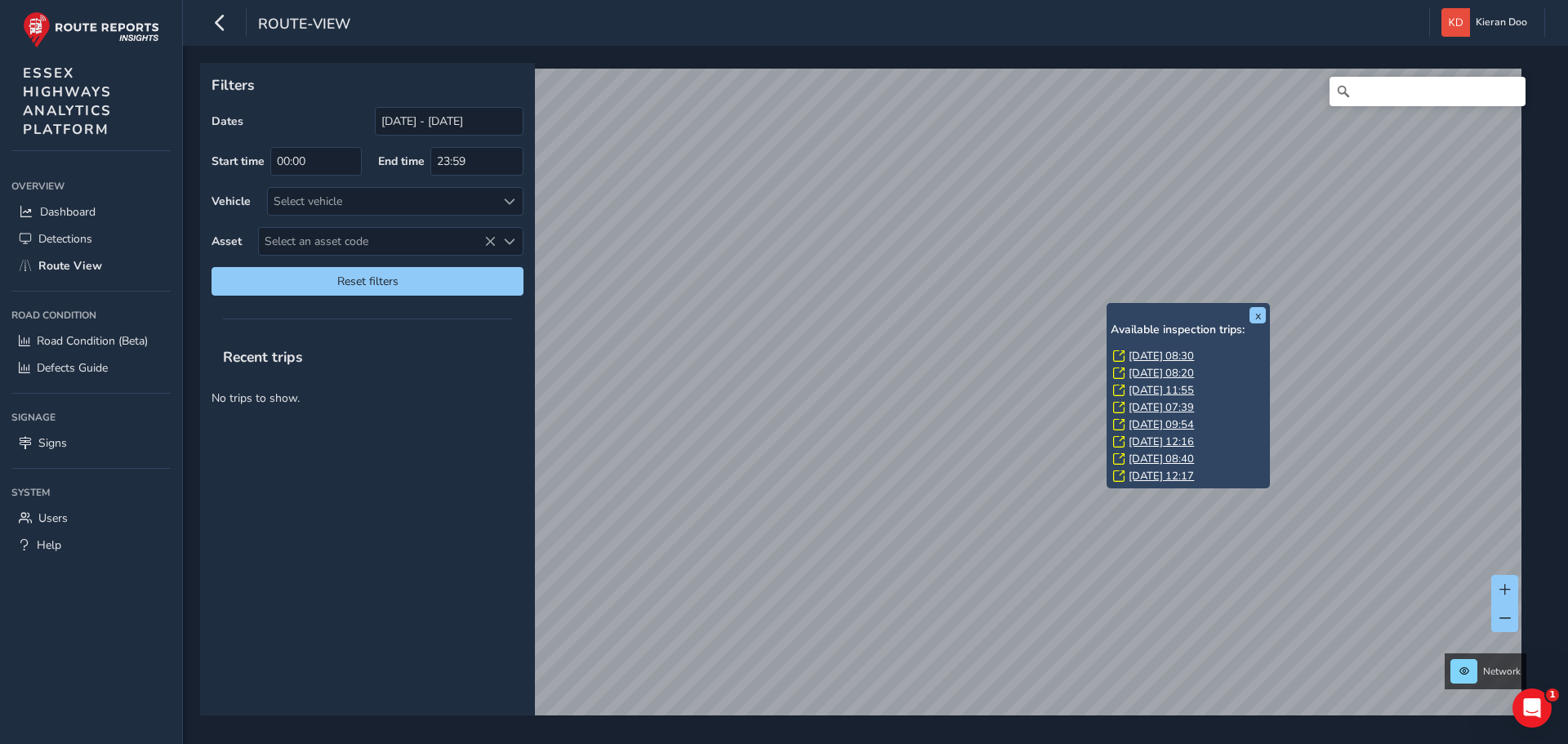
click at [1150, 352] on link "[DATE] 08:30" at bounding box center [1160, 355] width 65 height 15
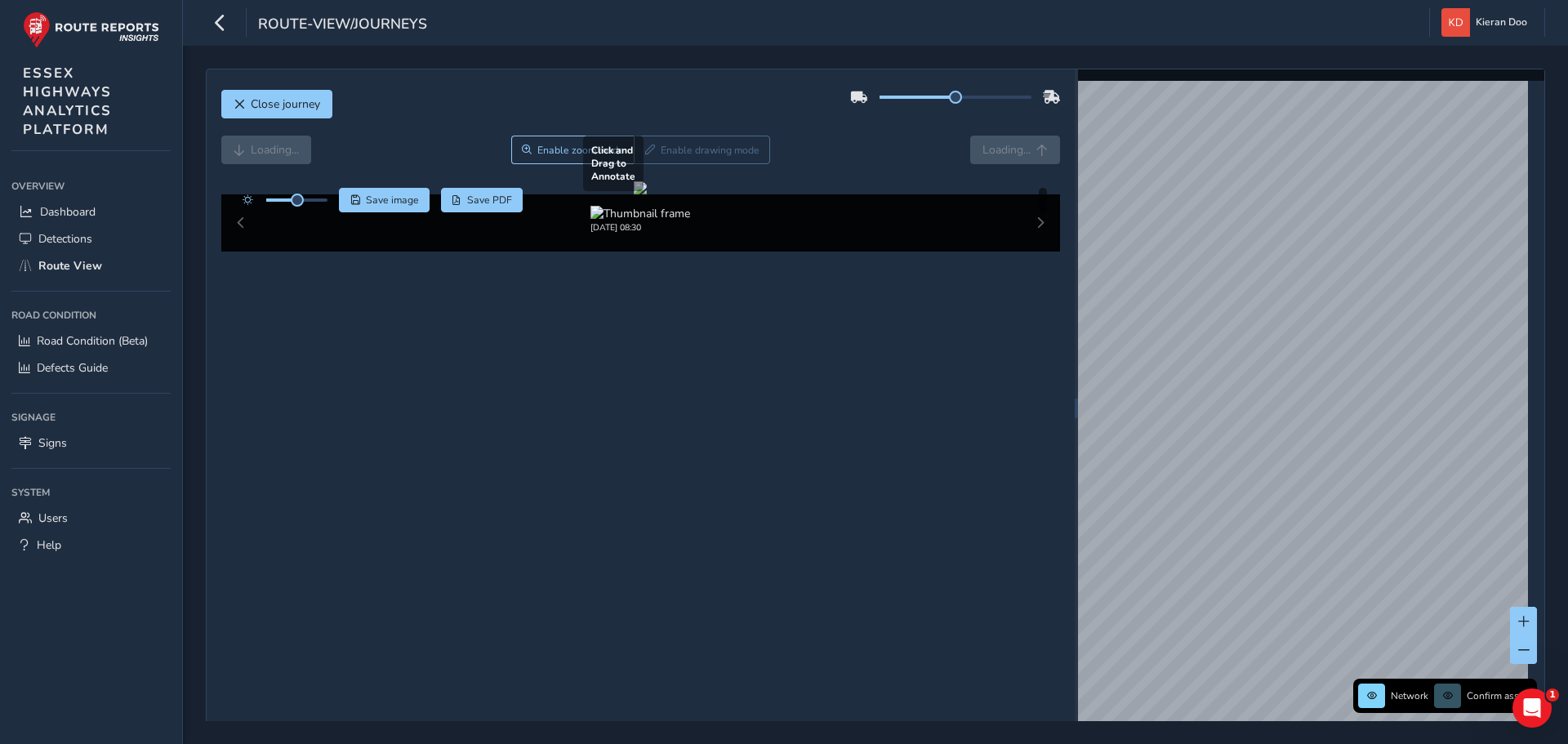
click at [646, 194] on div at bounding box center [639, 187] width 13 height 13
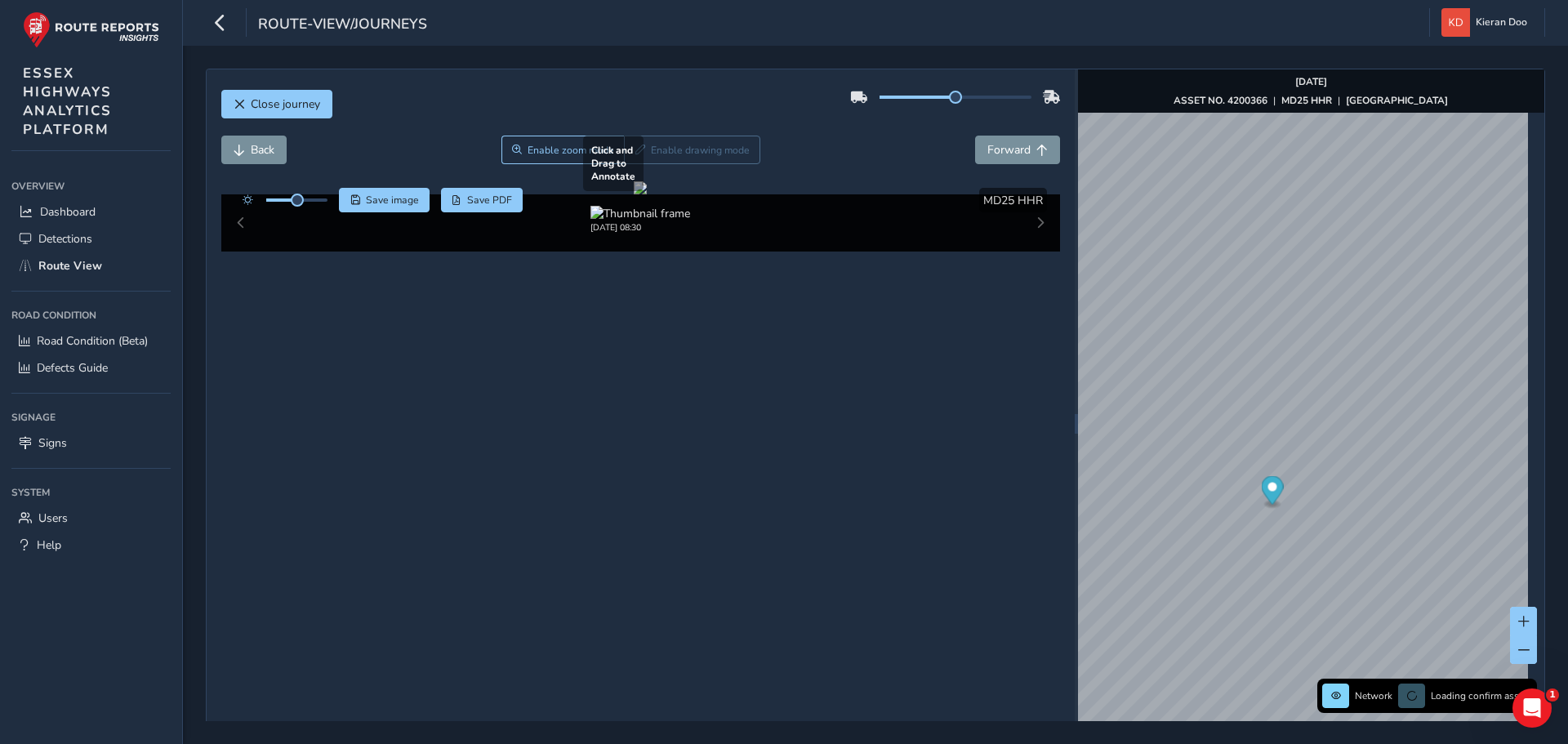
click at [646, 194] on div at bounding box center [639, 187] width 13 height 13
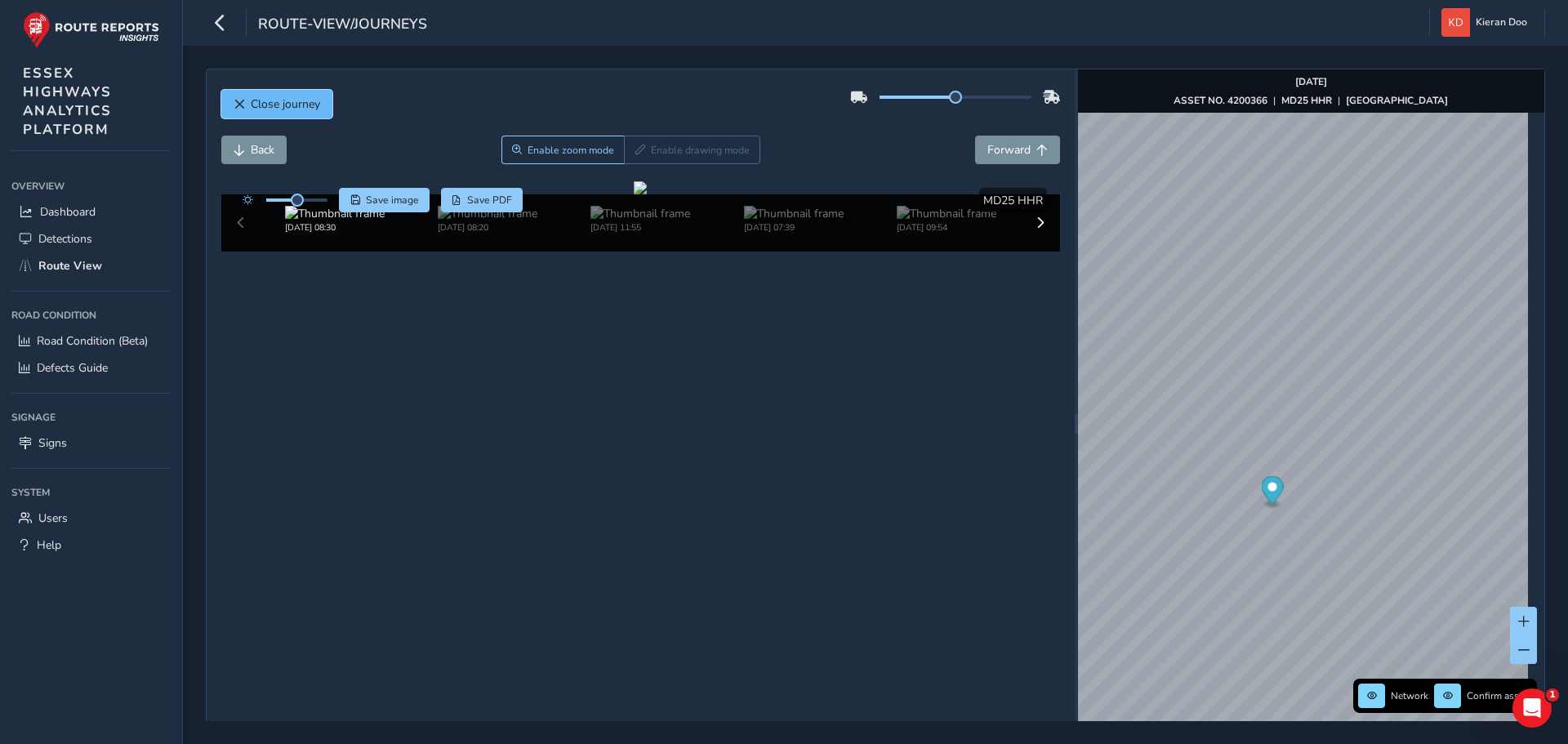
click at [238, 99] on span "Close journey" at bounding box center [240, 105] width 12 height 12
